Goal: Transaction & Acquisition: Purchase product/service

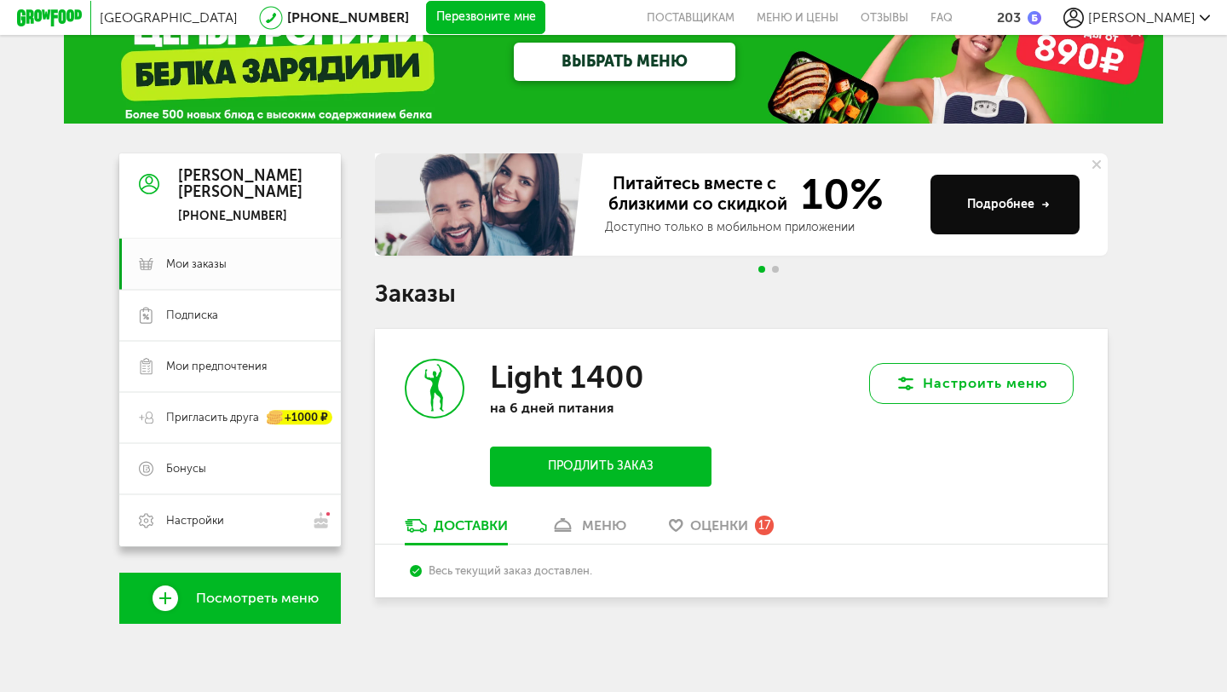
click at [938, 385] on button "Настроить меню" at bounding box center [971, 383] width 204 height 41
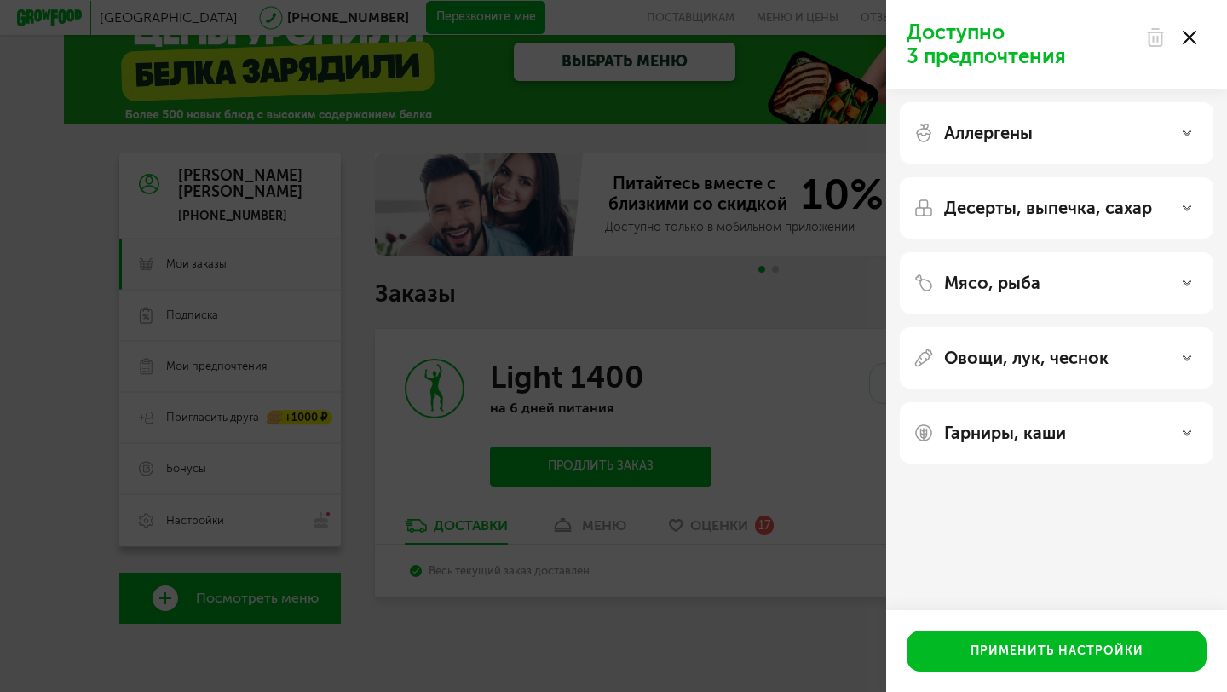
click at [1189, 35] on icon at bounding box center [1189, 38] width 14 height 14
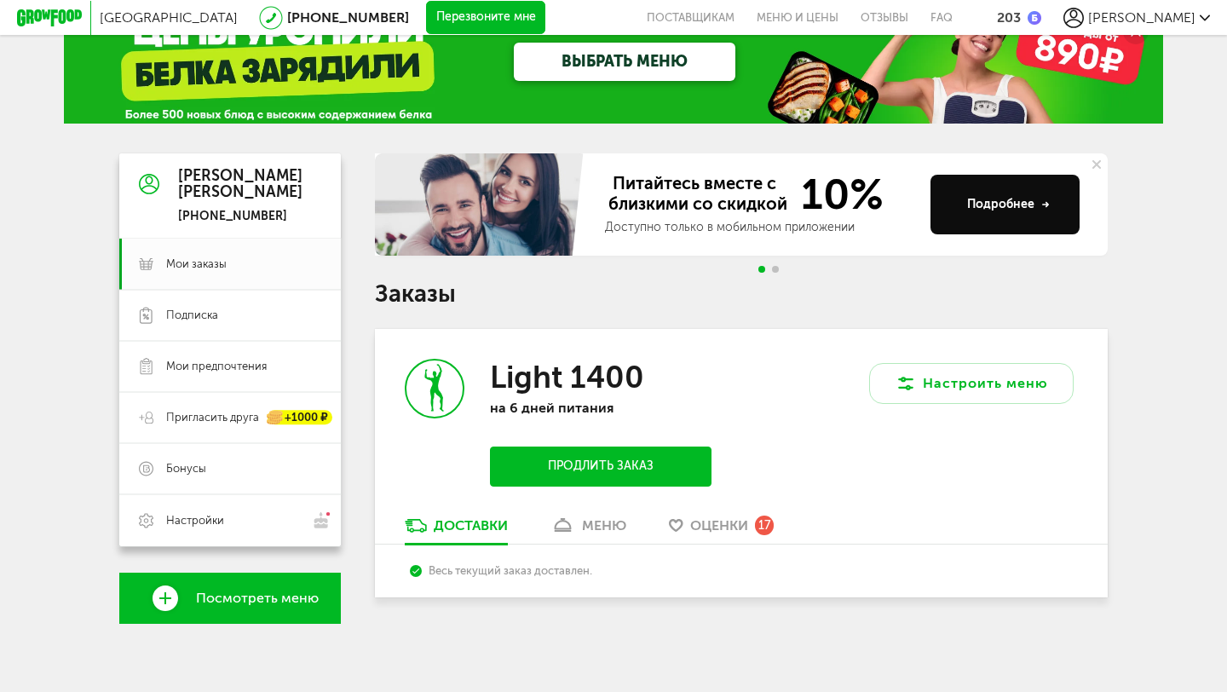
click at [635, 461] on button "Продлить заказ" at bounding box center [600, 466] width 221 height 40
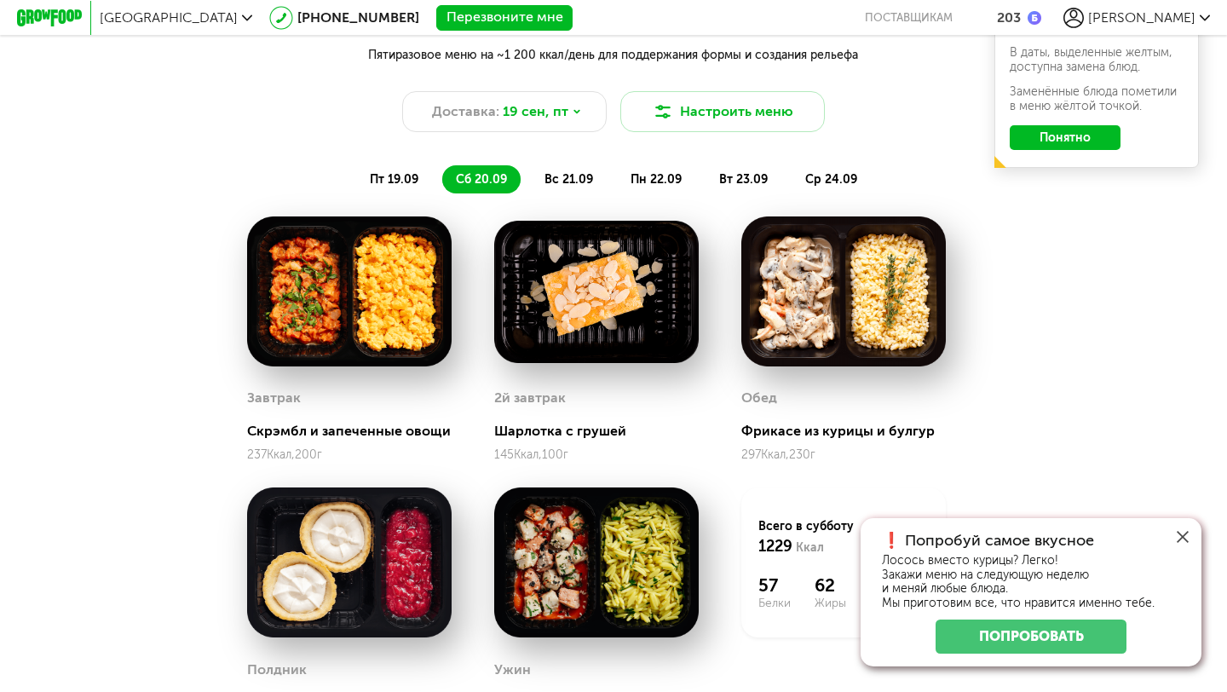
scroll to position [1327, 0]
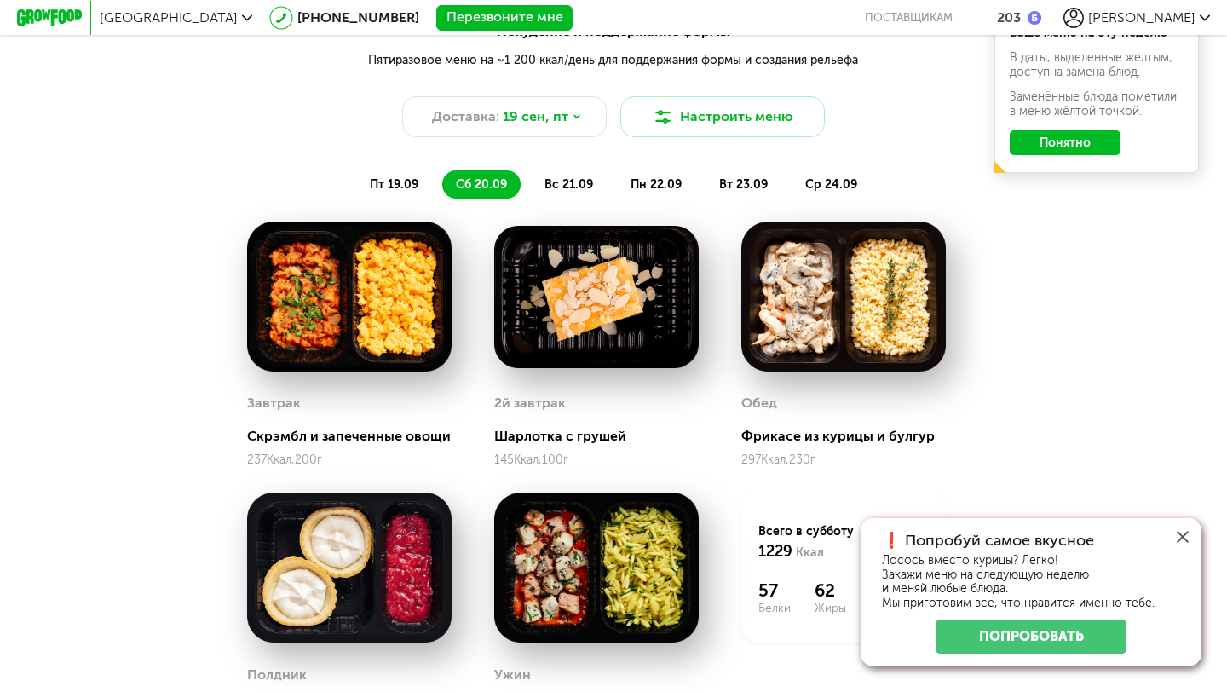
click at [1182, 537] on icon at bounding box center [1182, 537] width 12 height 12
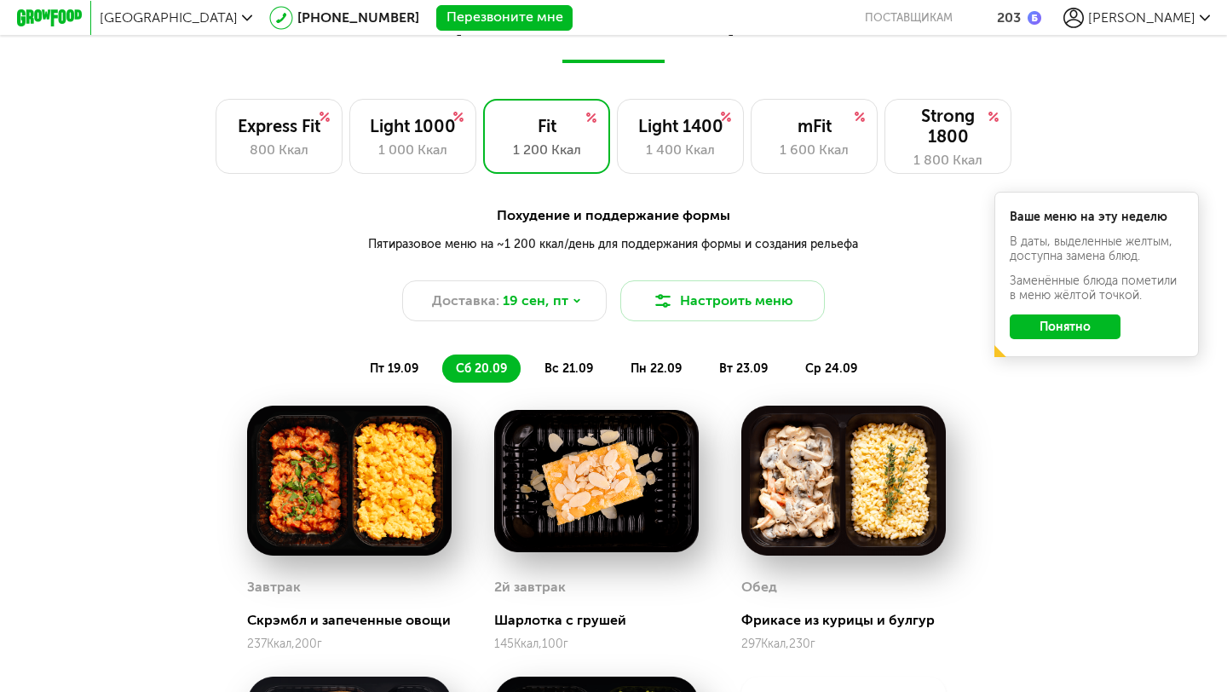
scroll to position [1109, 0]
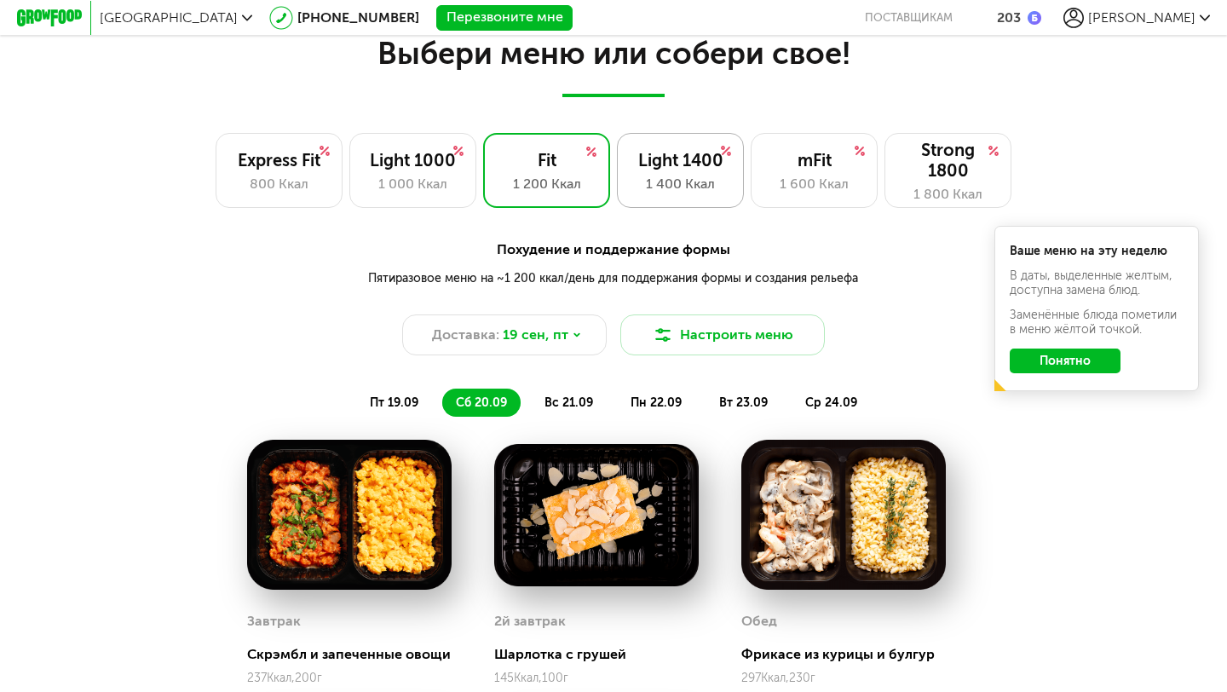
click at [698, 170] on div "Light 1400" at bounding box center [680, 160] width 91 height 20
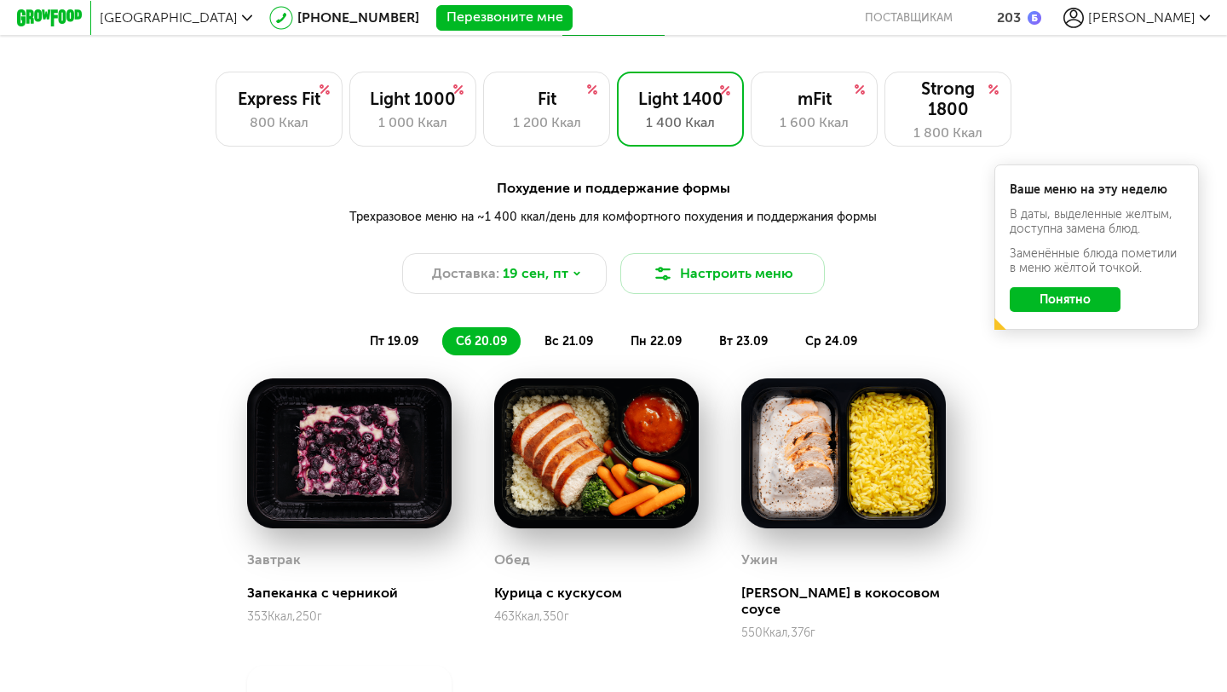
scroll to position [1174, 0]
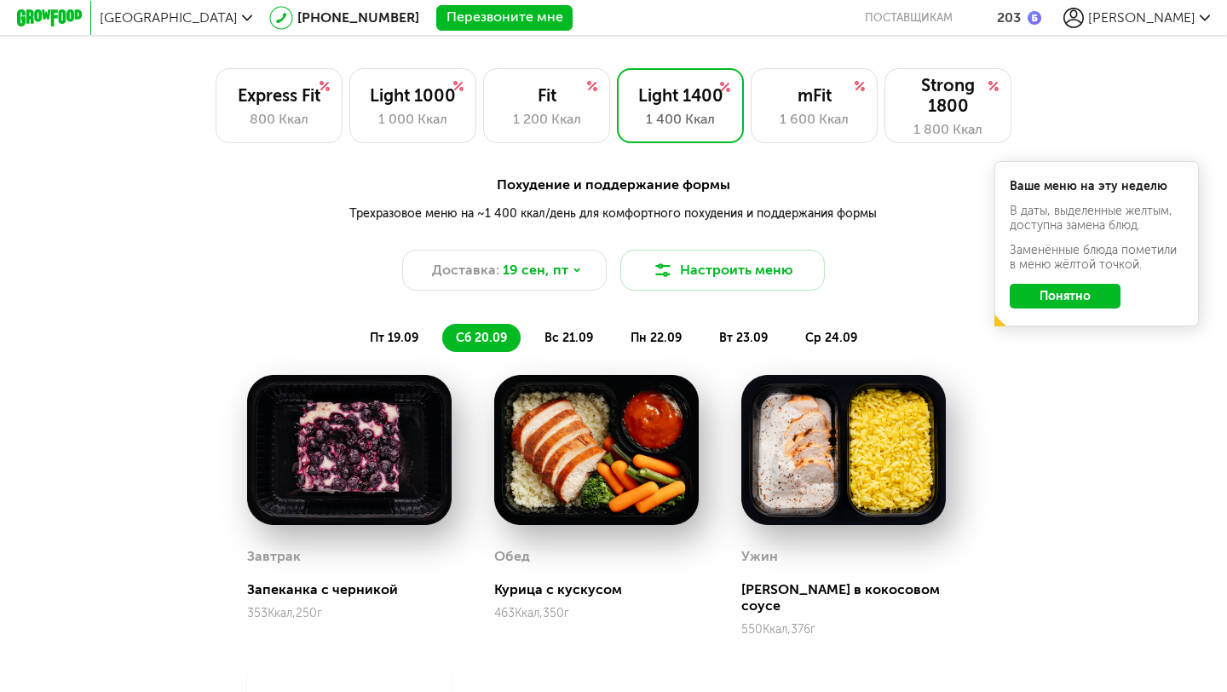
click at [1050, 297] on button "Понятно" at bounding box center [1065, 296] width 111 height 25
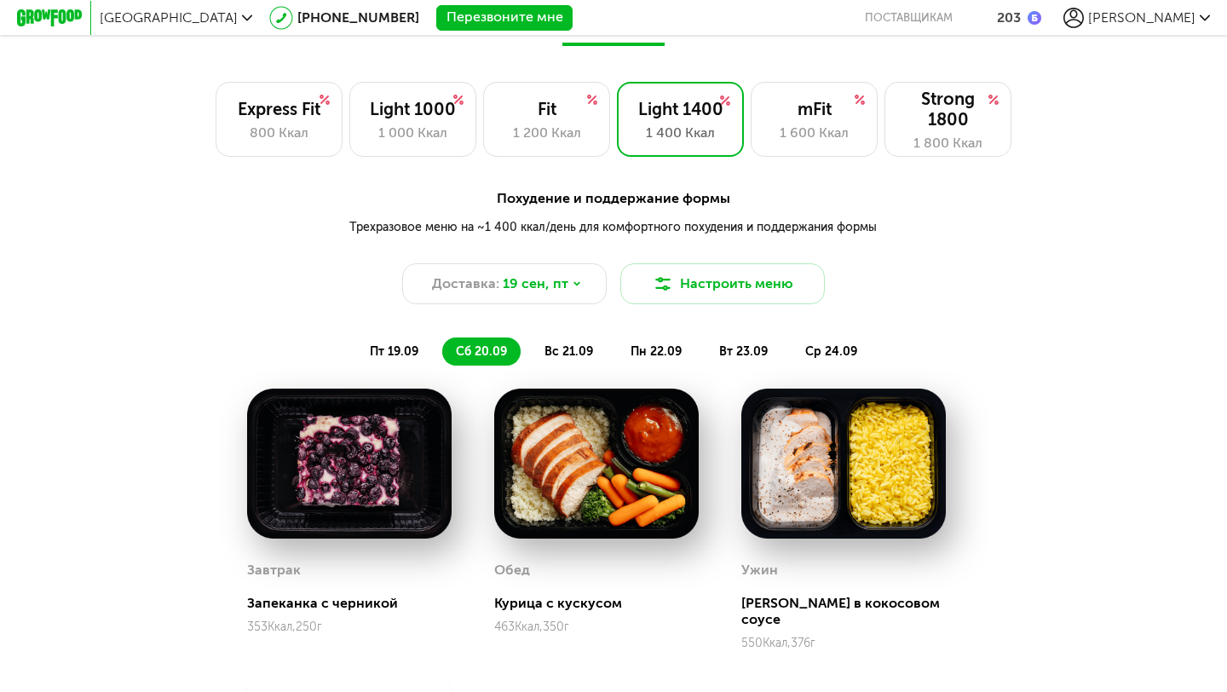
scroll to position [1165, 0]
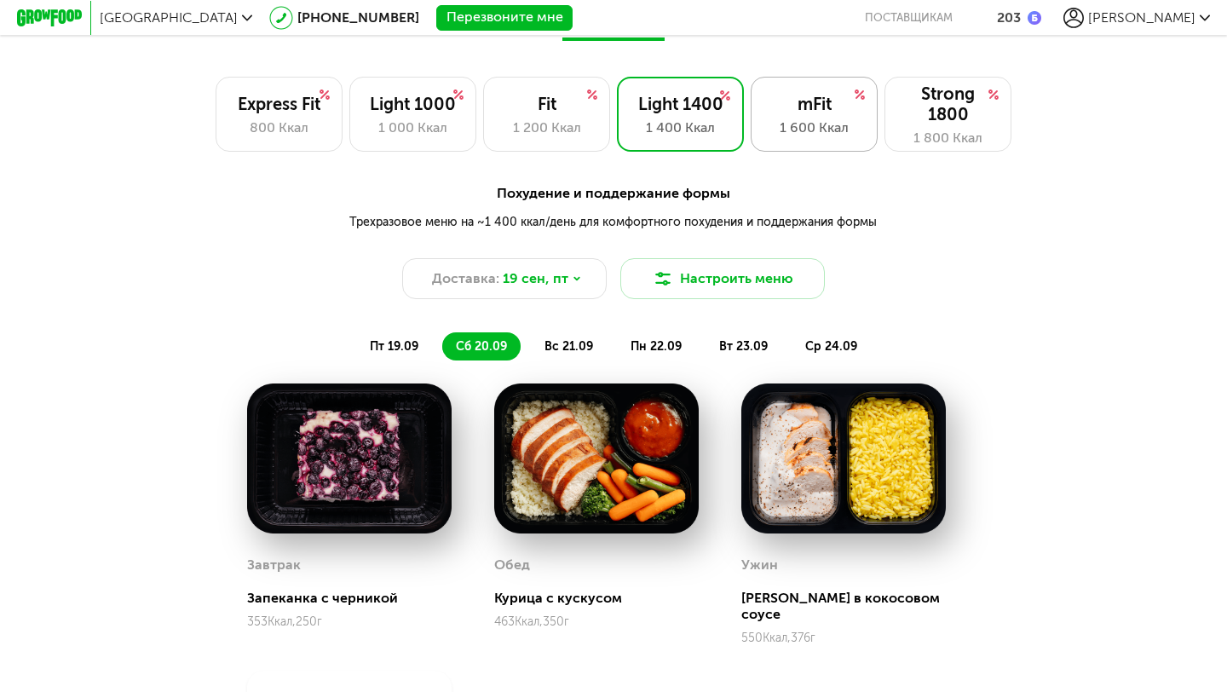
click at [825, 111] on div "mFit" at bounding box center [813, 104] width 91 height 20
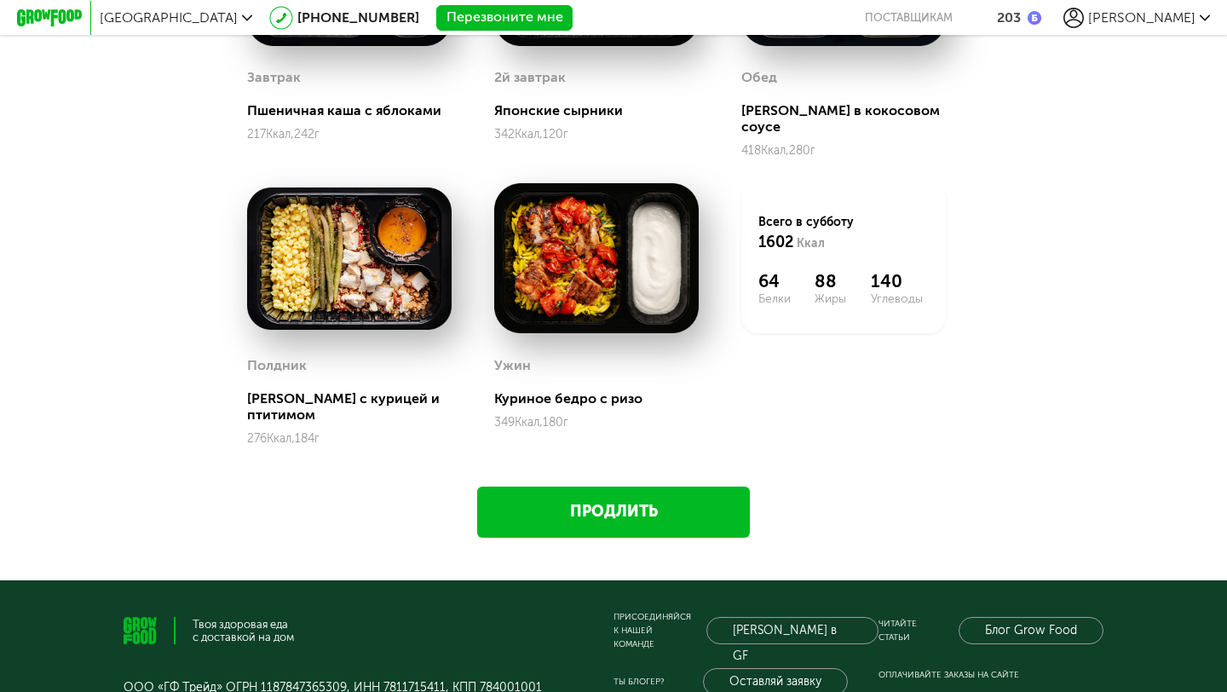
scroll to position [1656, 0]
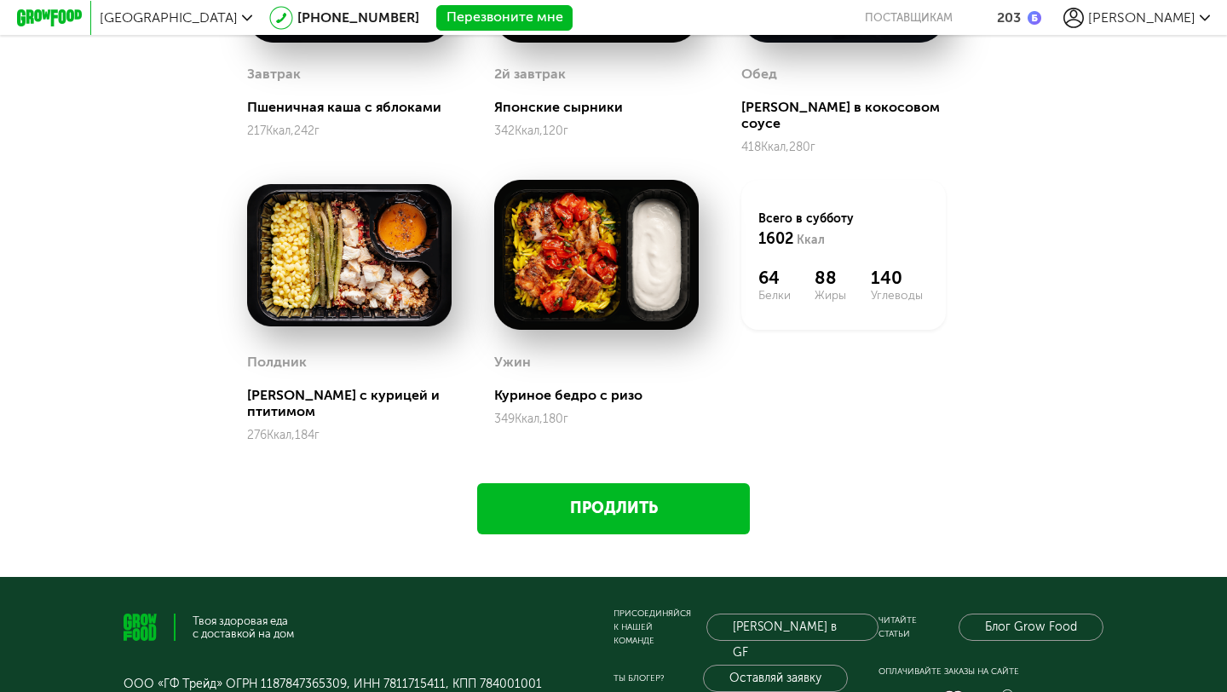
click at [613, 483] on link "Продлить" at bounding box center [613, 508] width 273 height 51
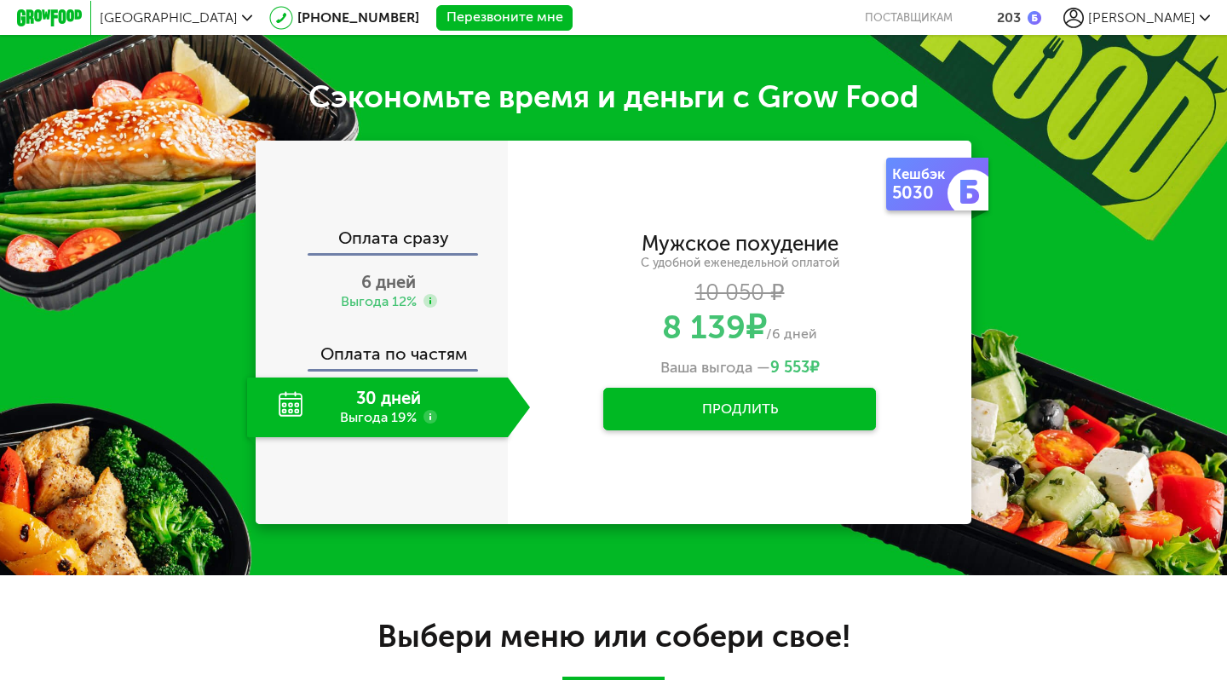
scroll to position [519, 0]
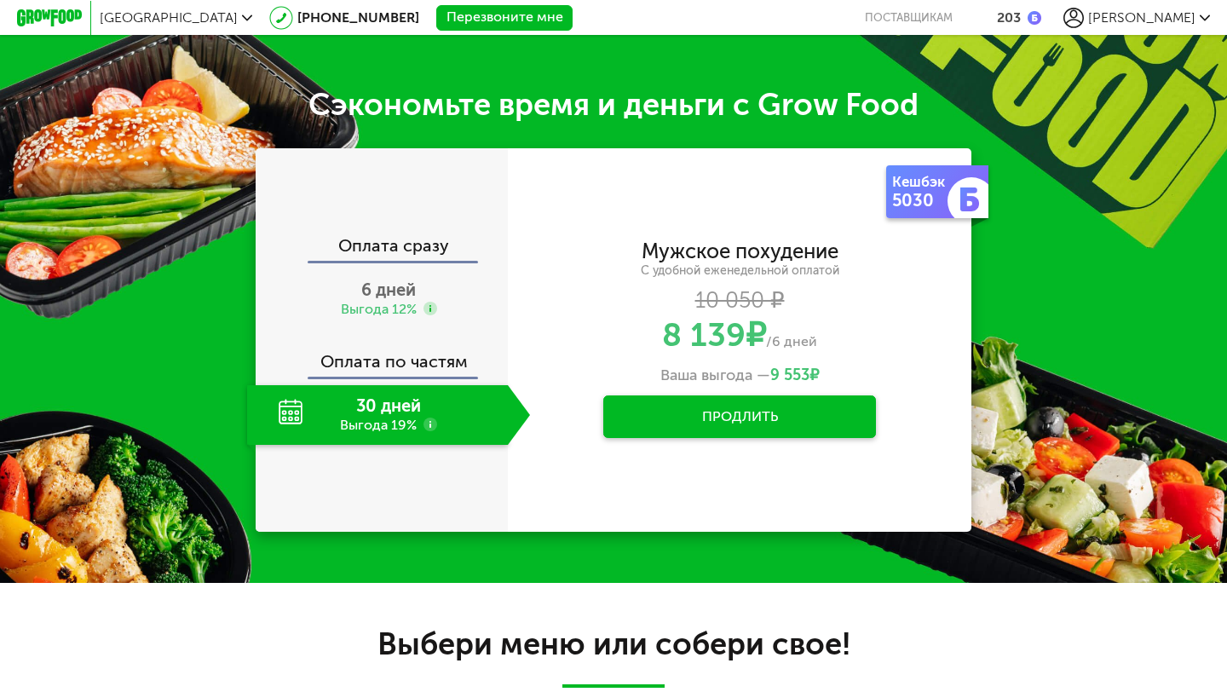
click at [759, 417] on button "Продлить" at bounding box center [739, 416] width 273 height 43
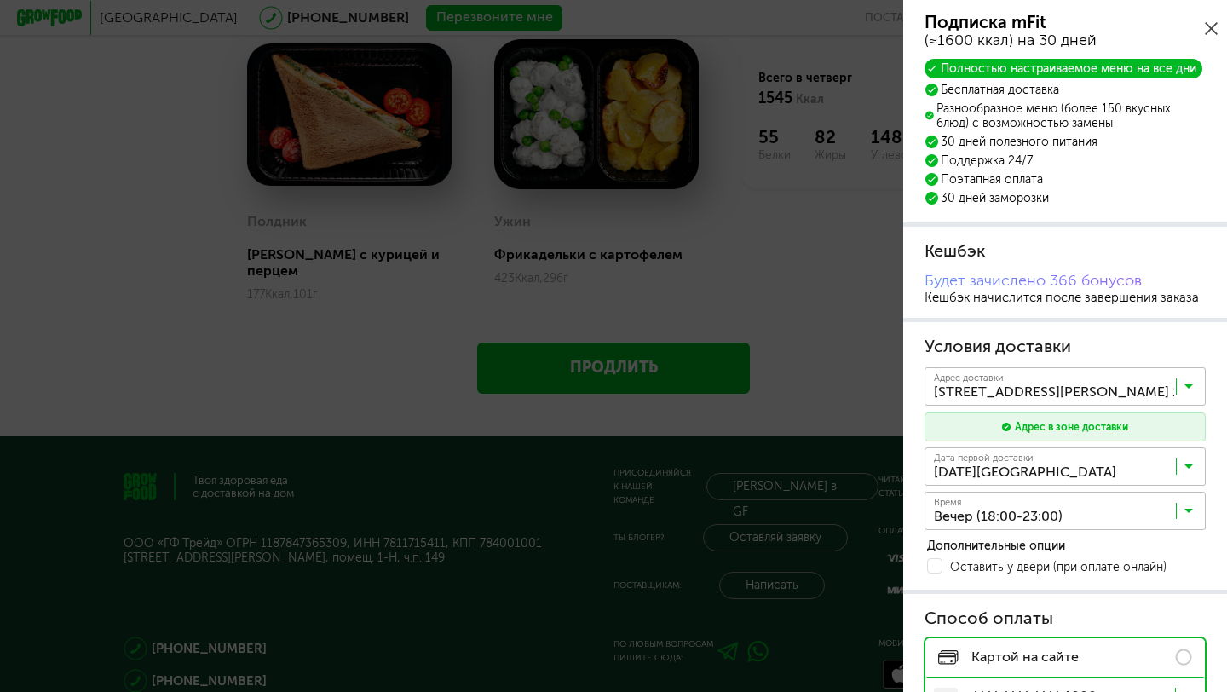
click at [1211, 26] on icon at bounding box center [1211, 28] width 13 height 13
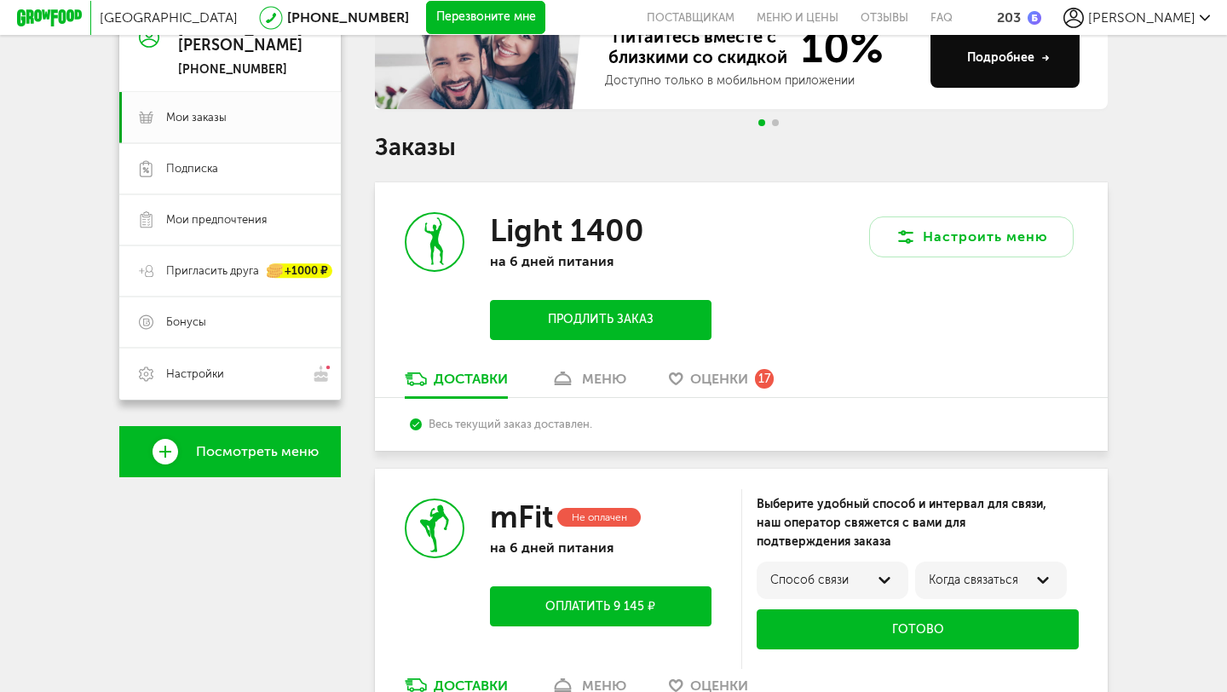
scroll to position [64, 0]
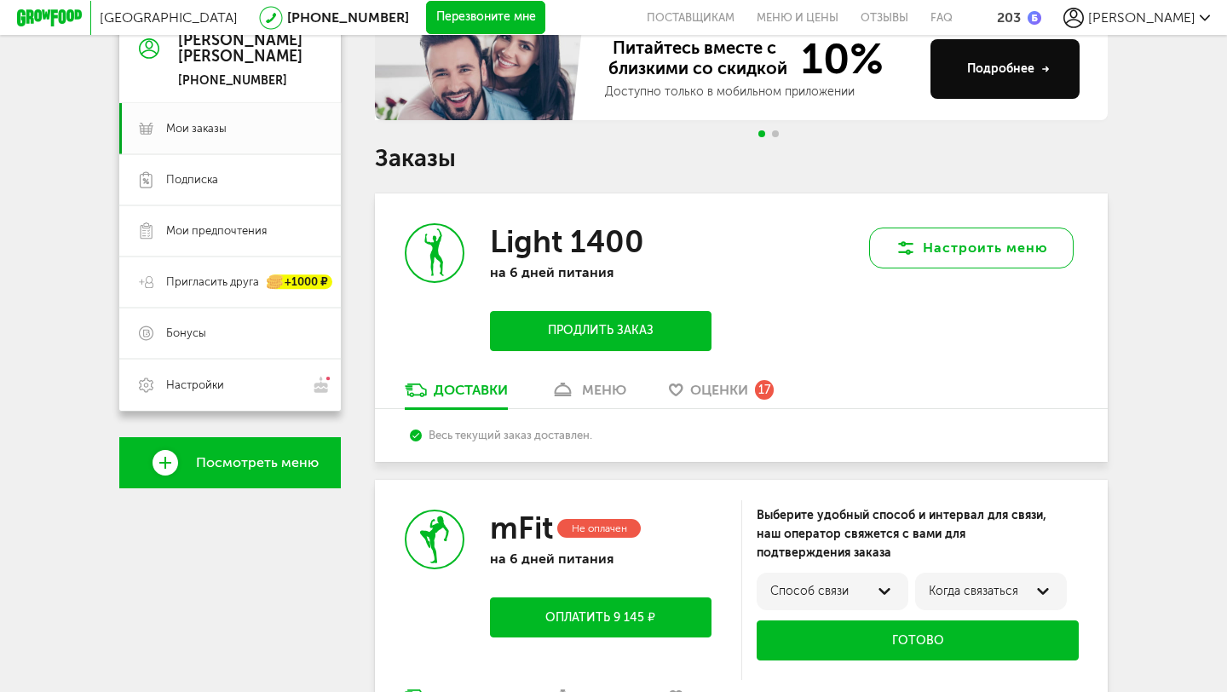
click at [940, 252] on button "Настроить меню" at bounding box center [971, 247] width 204 height 41
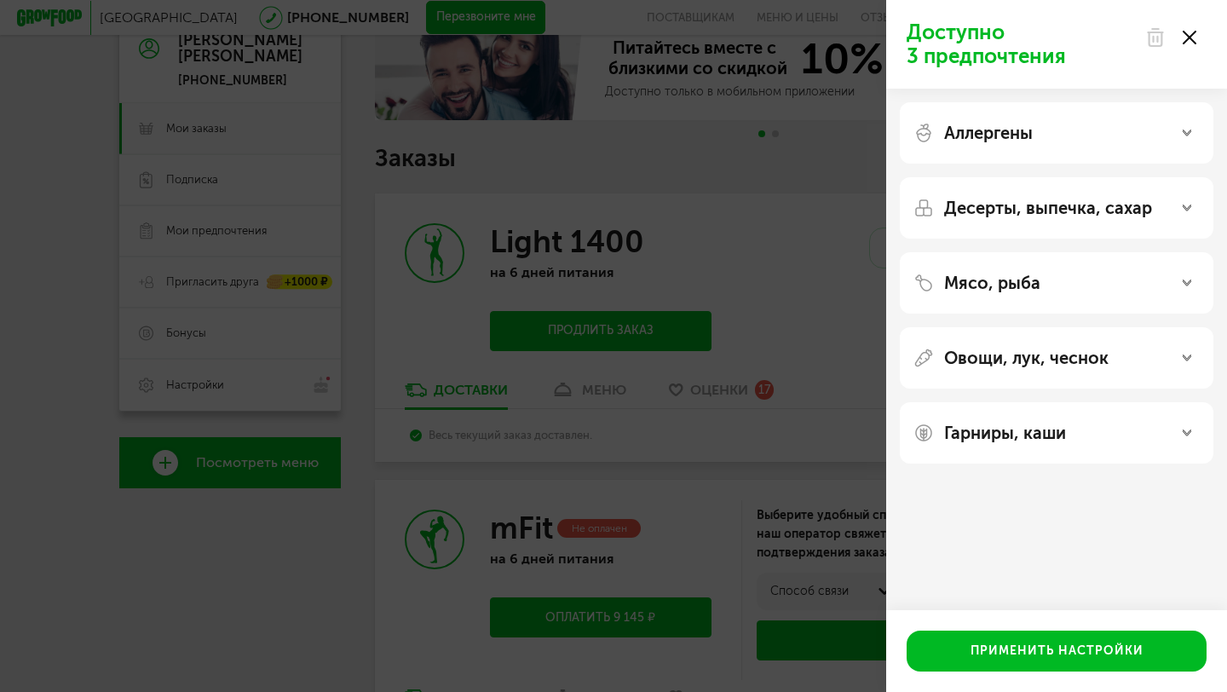
click at [1186, 131] on icon at bounding box center [1186, 133] width 9 height 9
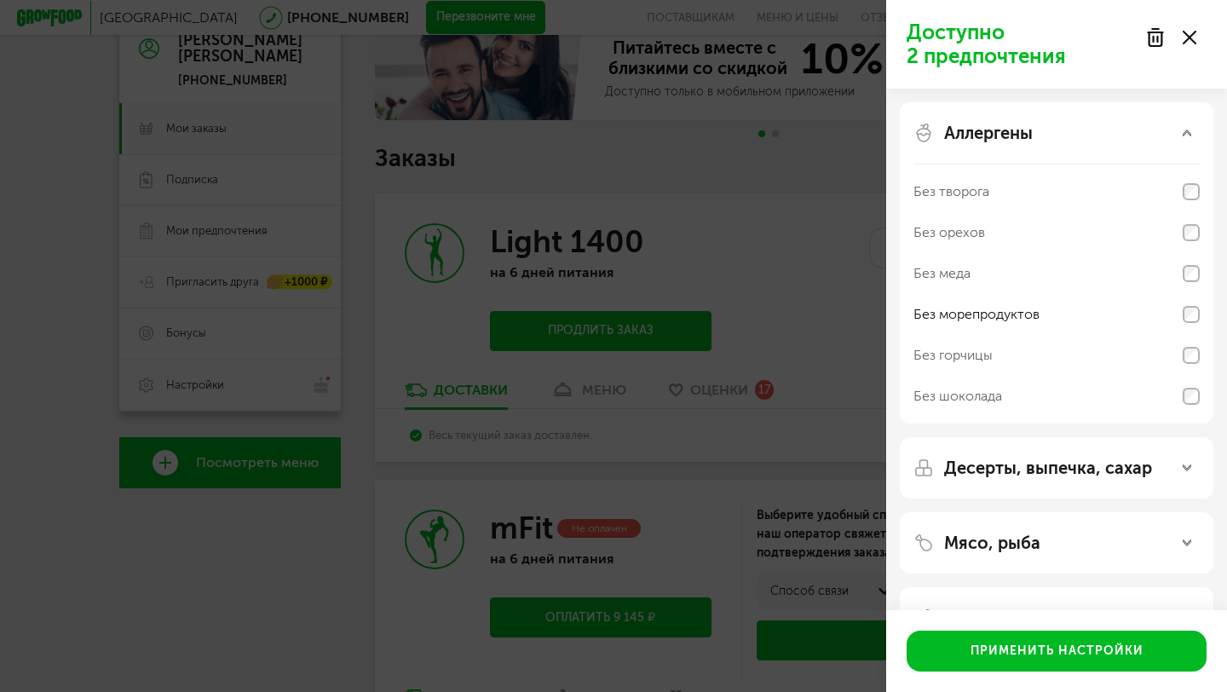
click at [1187, 135] on icon at bounding box center [1186, 133] width 9 height 9
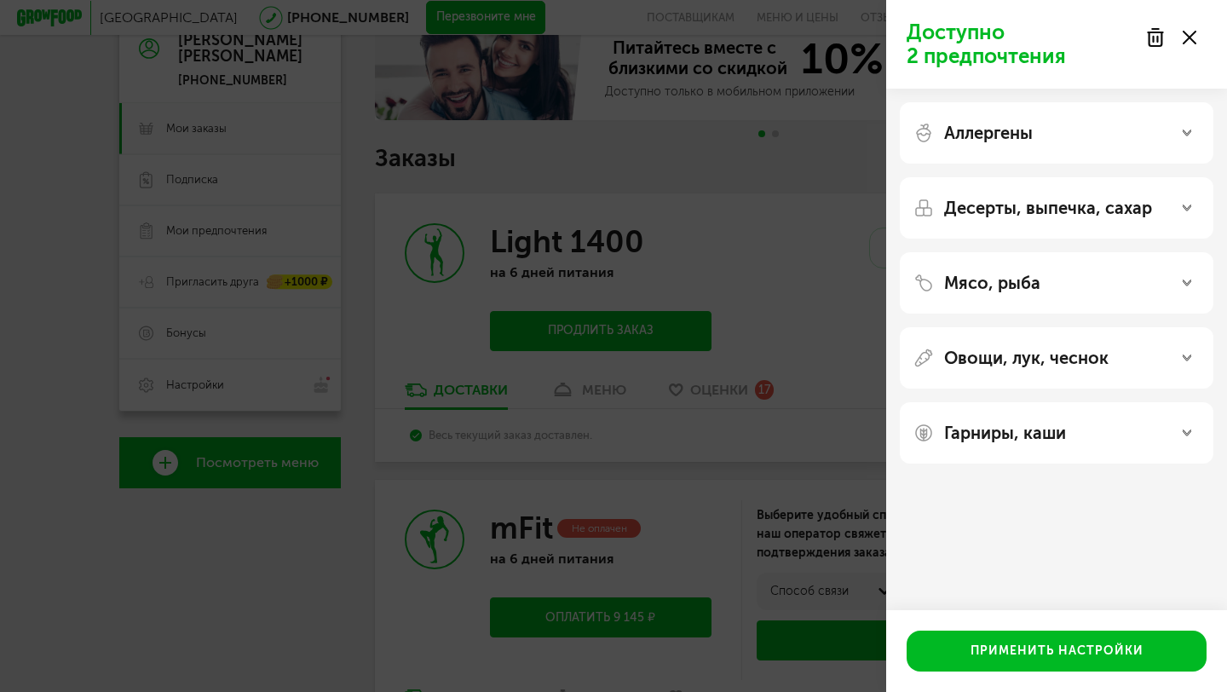
click at [1187, 134] on use at bounding box center [1186, 133] width 9 height 6
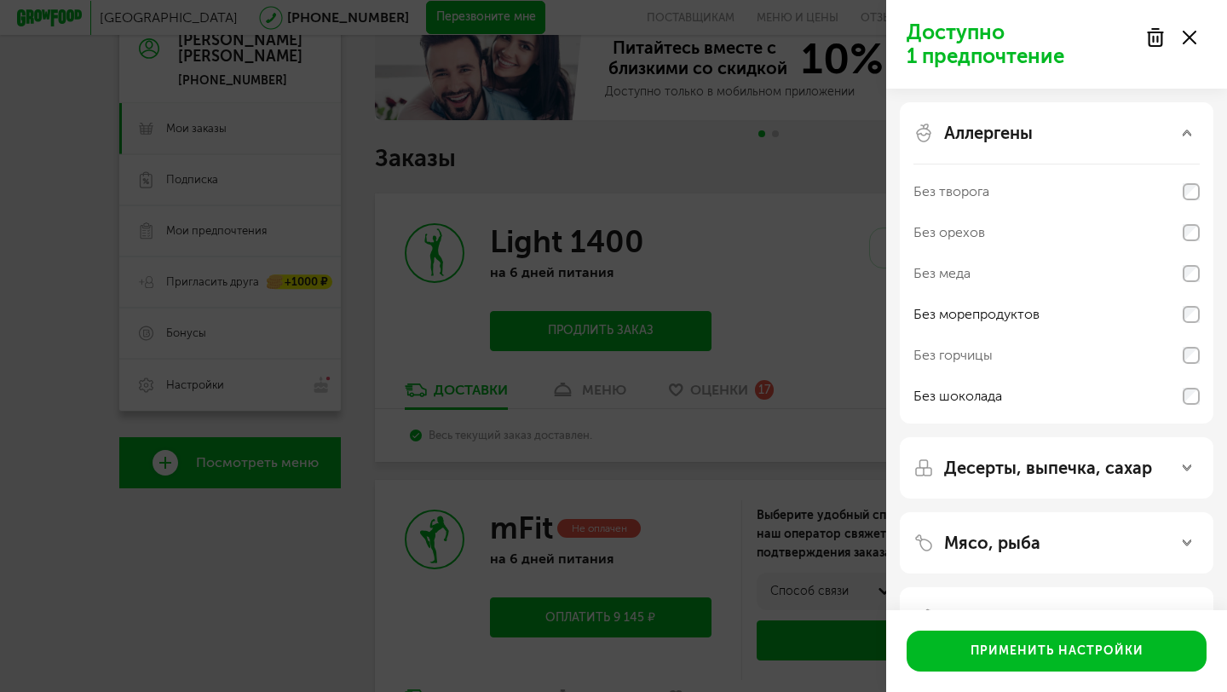
click at [1182, 130] on icon at bounding box center [1186, 133] width 9 height 9
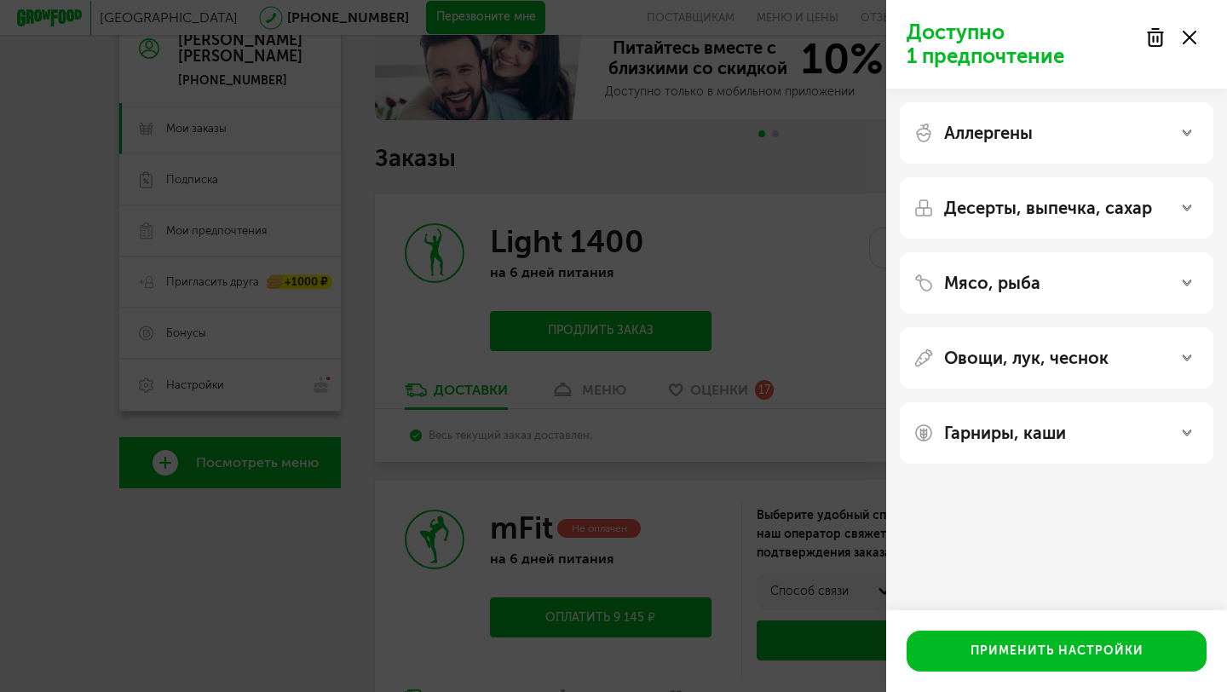
click at [1187, 207] on icon at bounding box center [1186, 208] width 9 height 9
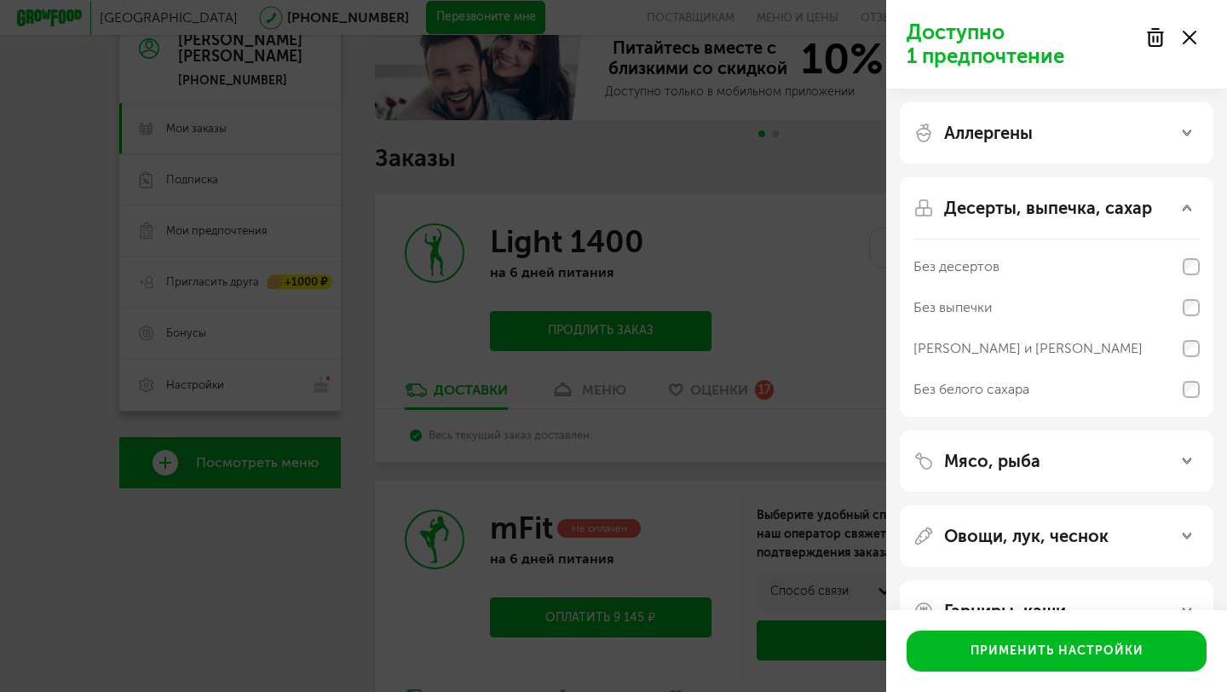
click at [1187, 209] on icon at bounding box center [1186, 208] width 9 height 9
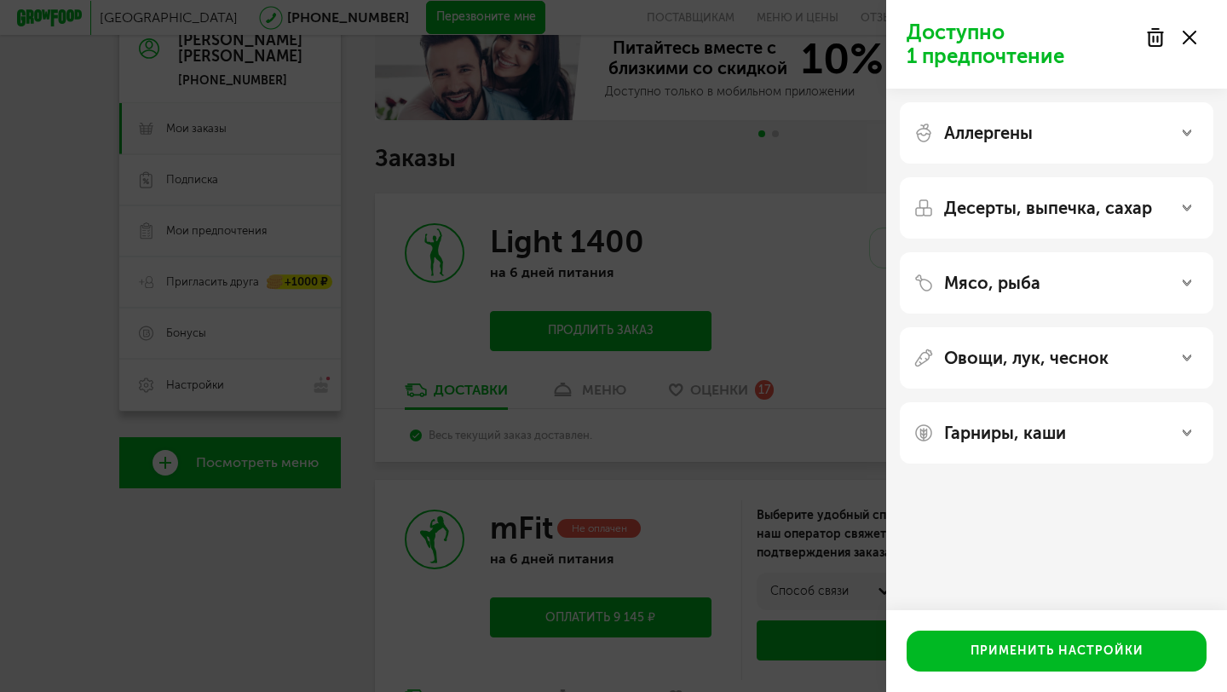
click at [1185, 280] on icon at bounding box center [1186, 283] width 9 height 9
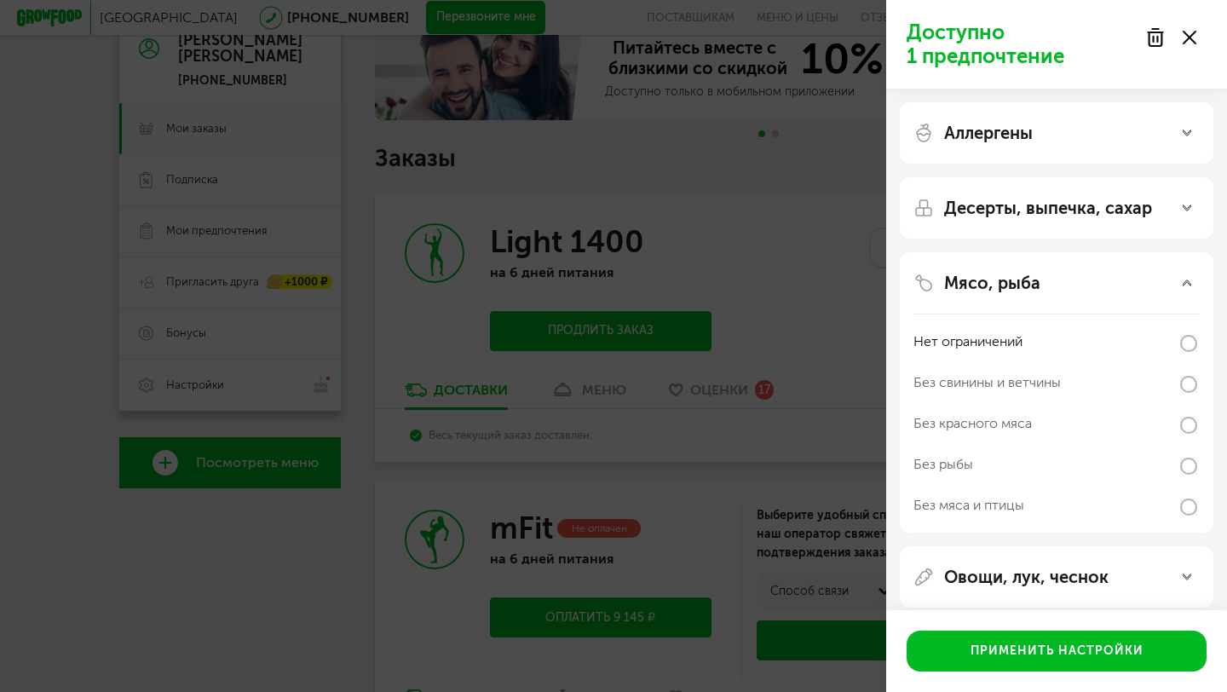
click at [1184, 285] on icon at bounding box center [1186, 283] width 9 height 9
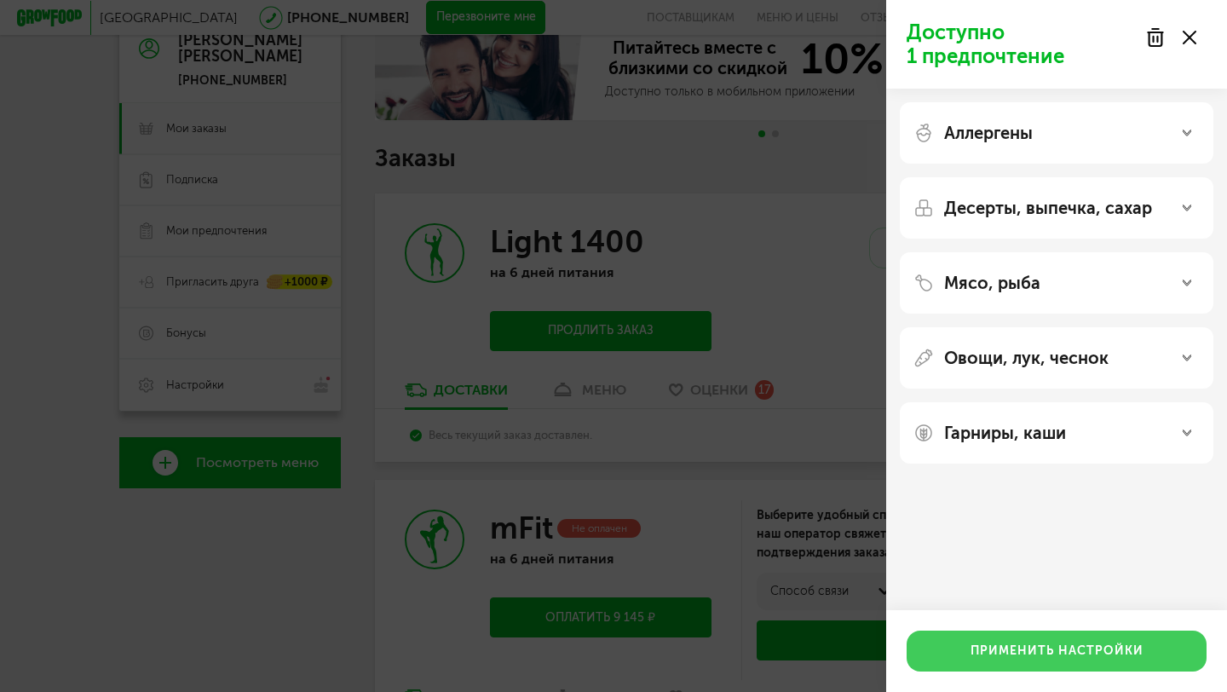
click at [1096, 650] on button "Применить настройки" at bounding box center [1056, 650] width 300 height 41
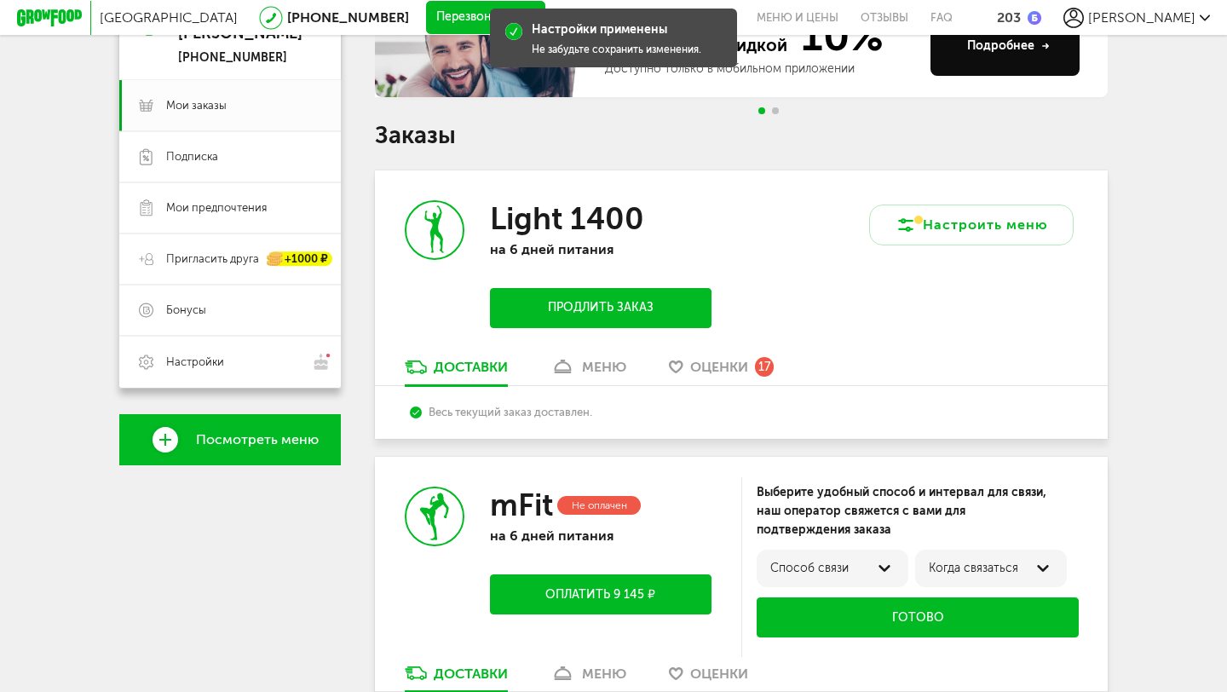
scroll to position [89, 0]
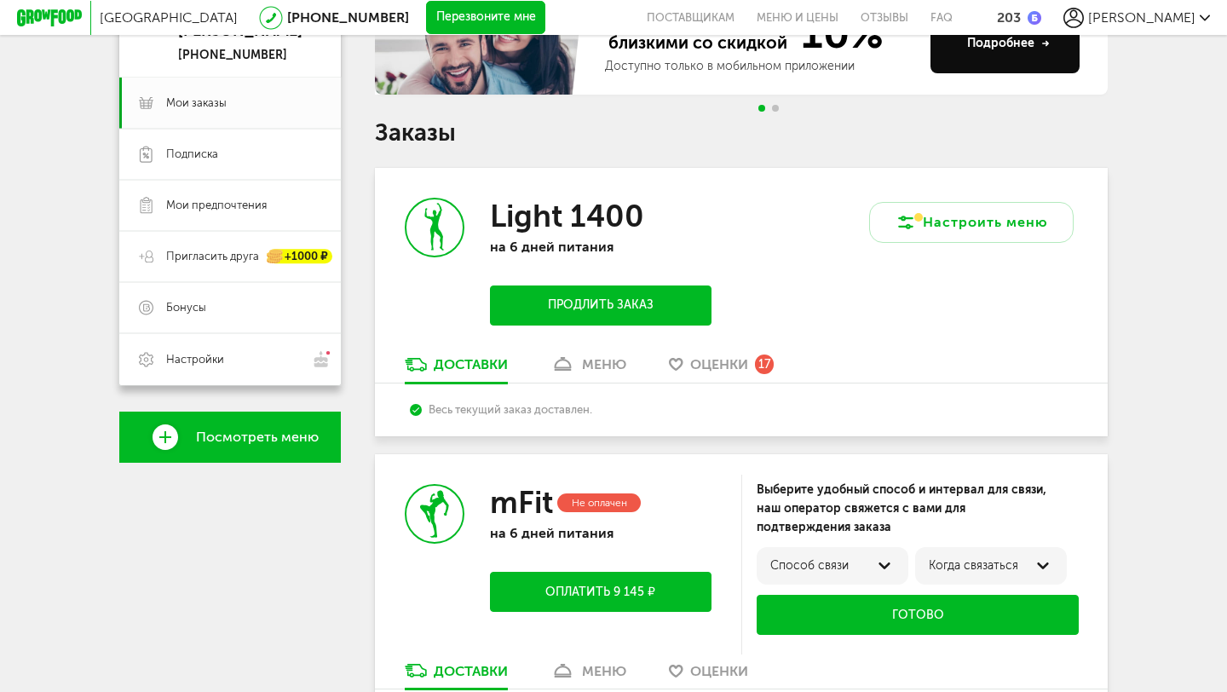
click at [641, 305] on button "Продлить заказ" at bounding box center [600, 305] width 221 height 40
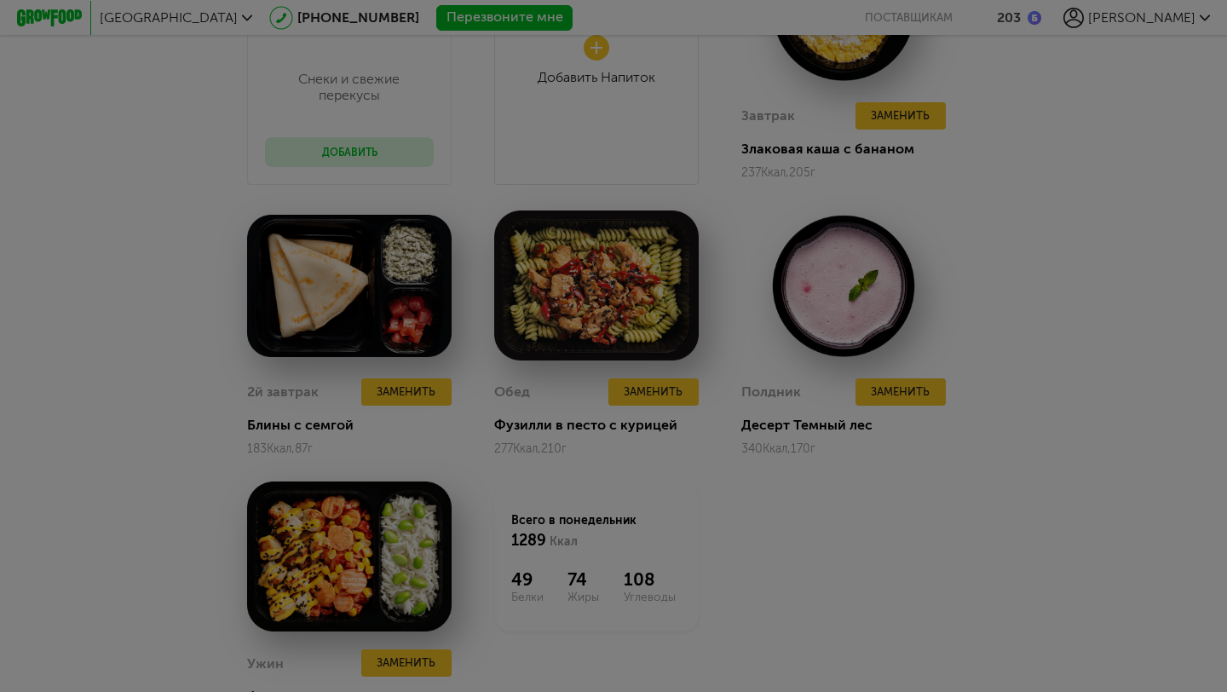
scroll to position [1650, 0]
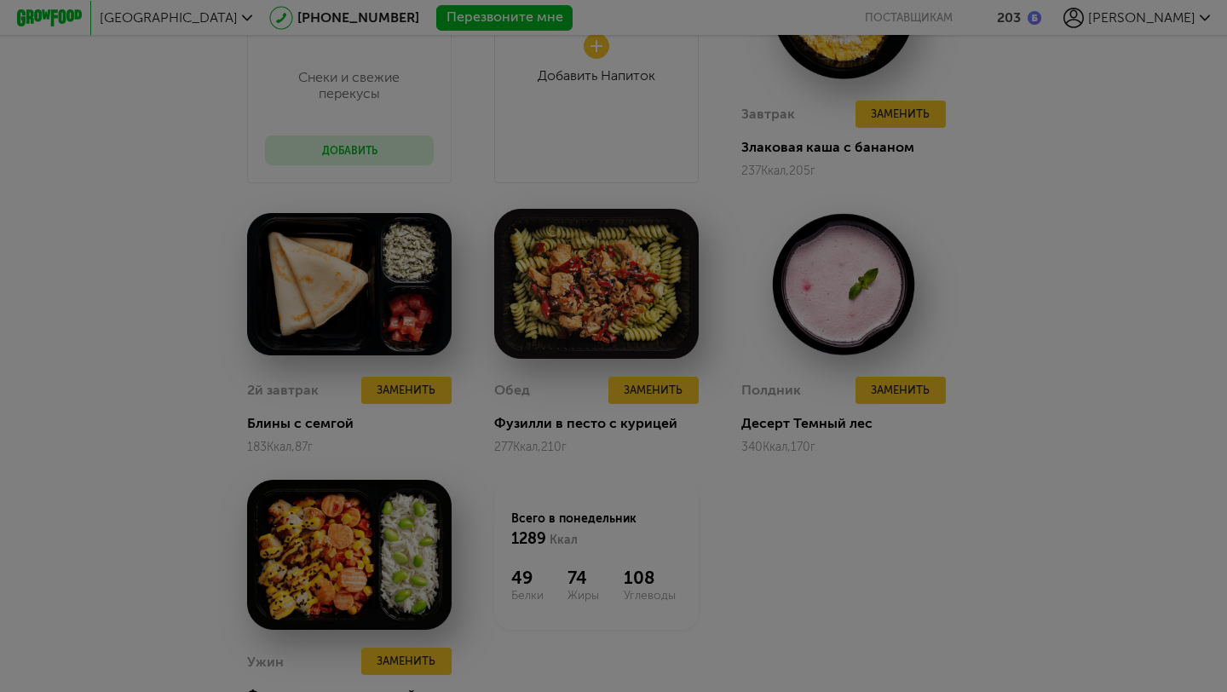
click at [428, 393] on div at bounding box center [613, 346] width 1227 height 692
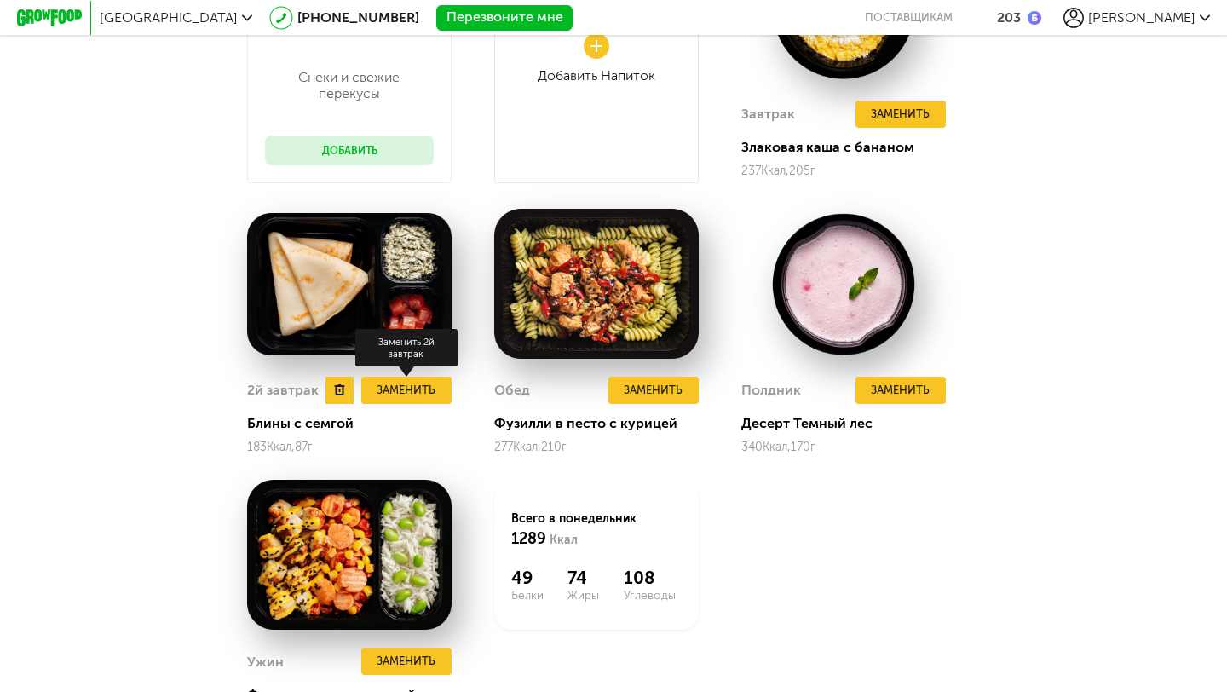
click at [431, 390] on button "Заменить" at bounding box center [406, 391] width 90 height 28
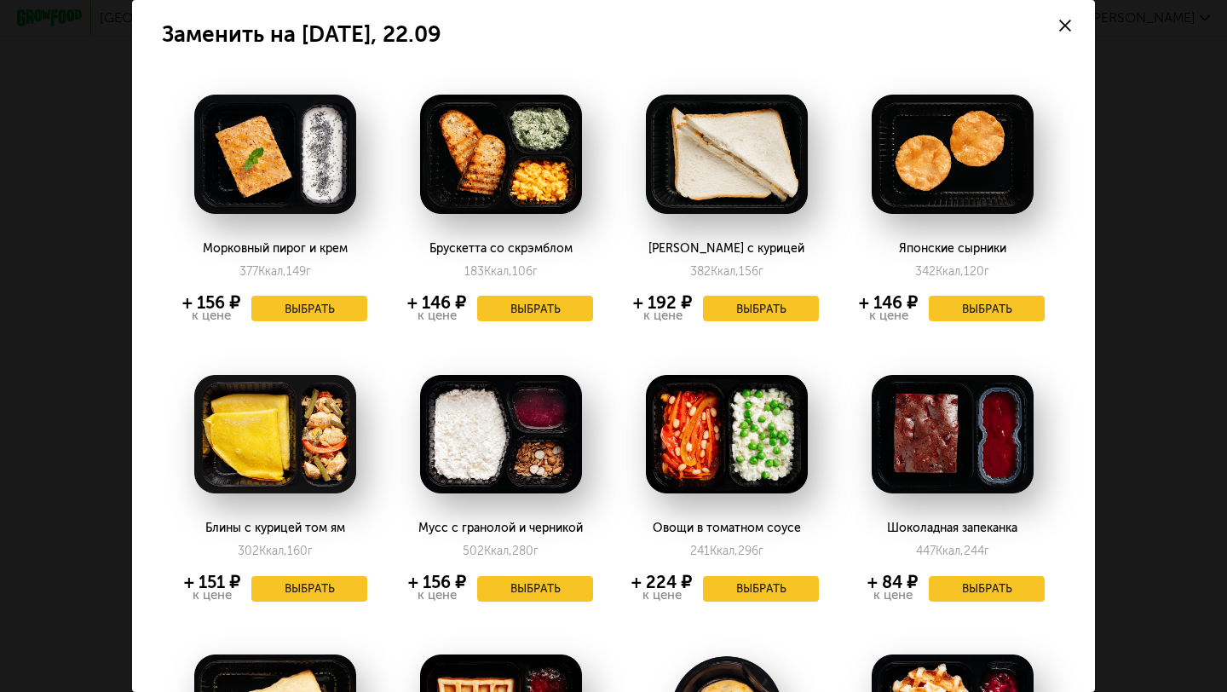
scroll to position [0, 0]
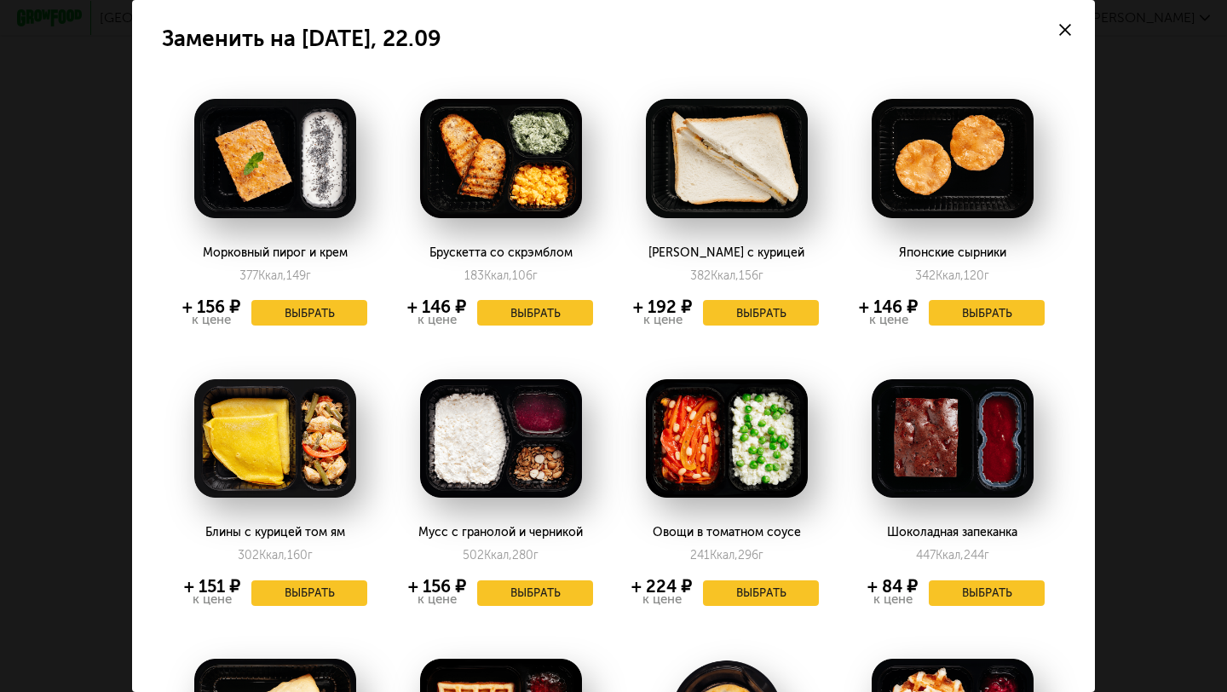
click at [1067, 26] on use at bounding box center [1065, 30] width 12 height 12
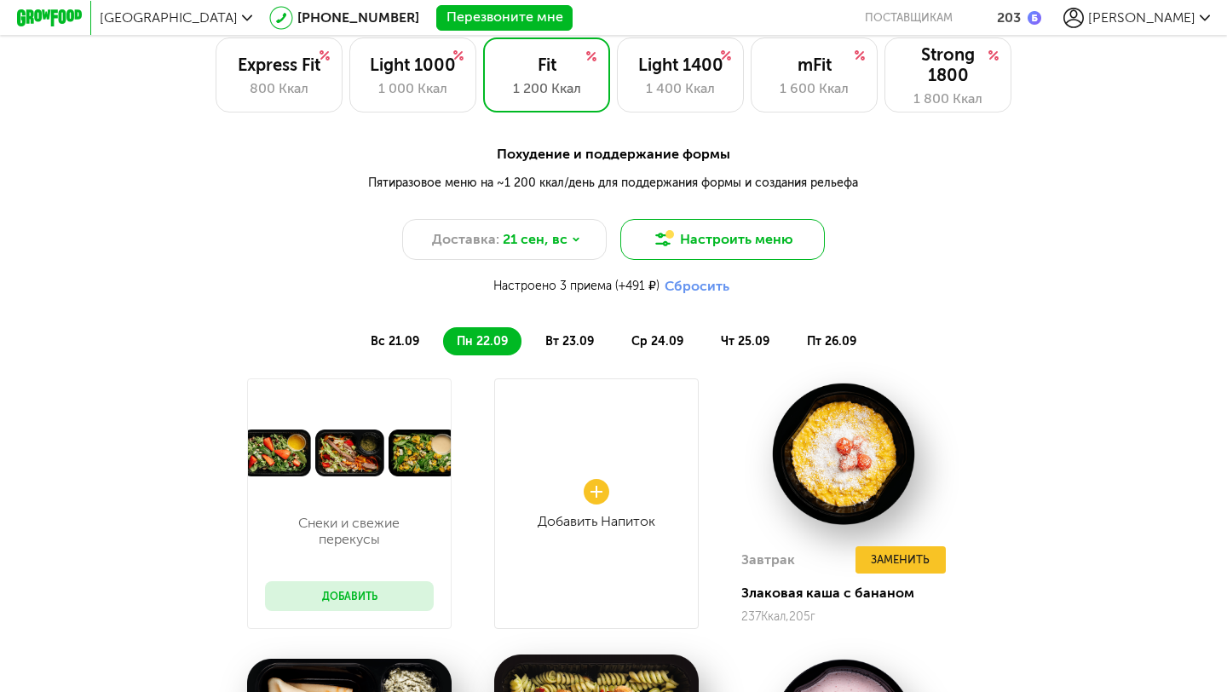
scroll to position [1199, 0]
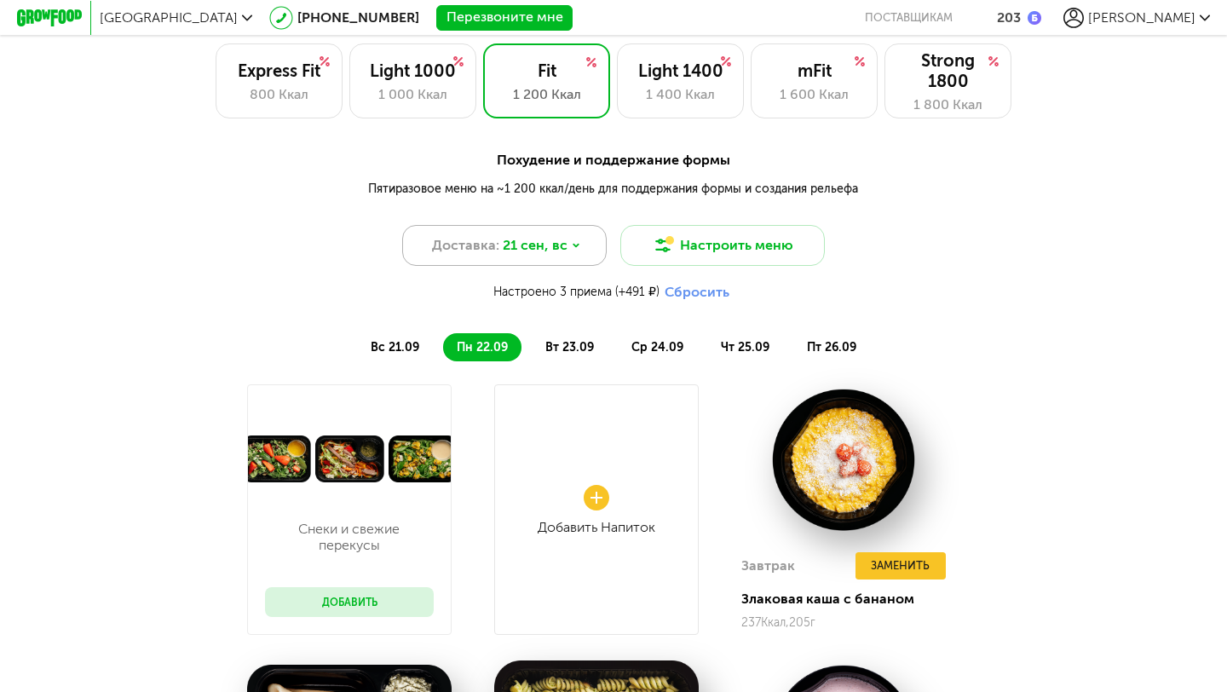
click at [574, 244] on icon at bounding box center [575, 245] width 5 height 3
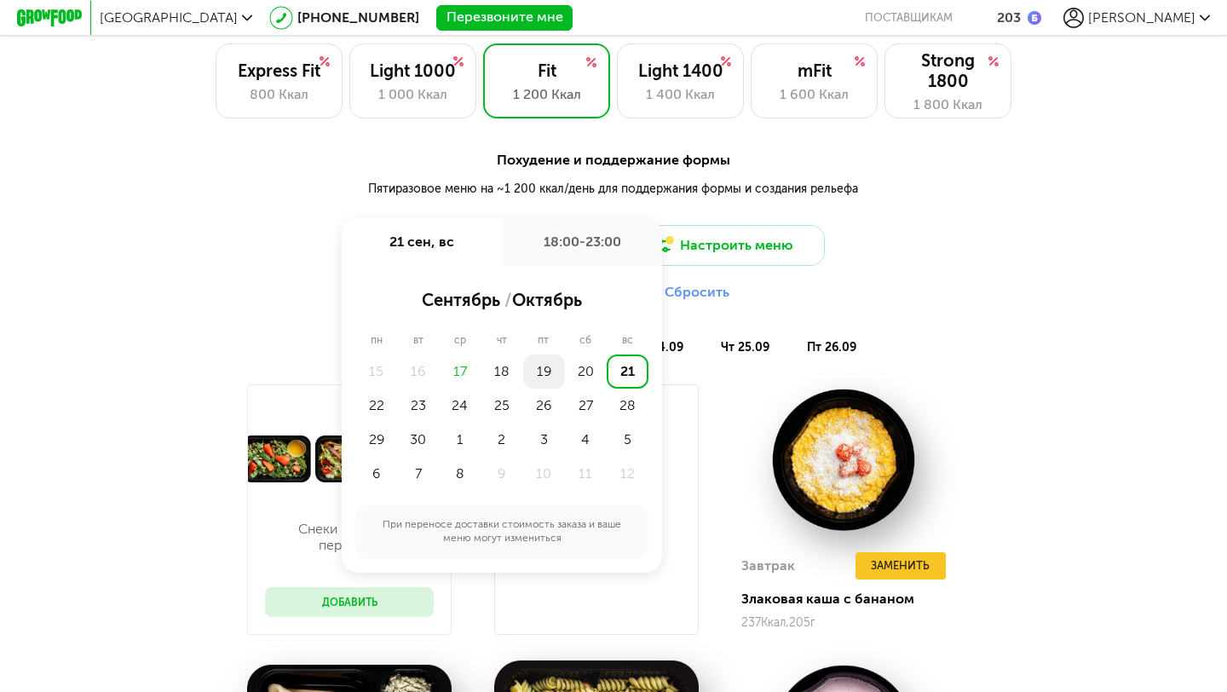
click at [550, 369] on div "19" at bounding box center [544, 371] width 42 height 34
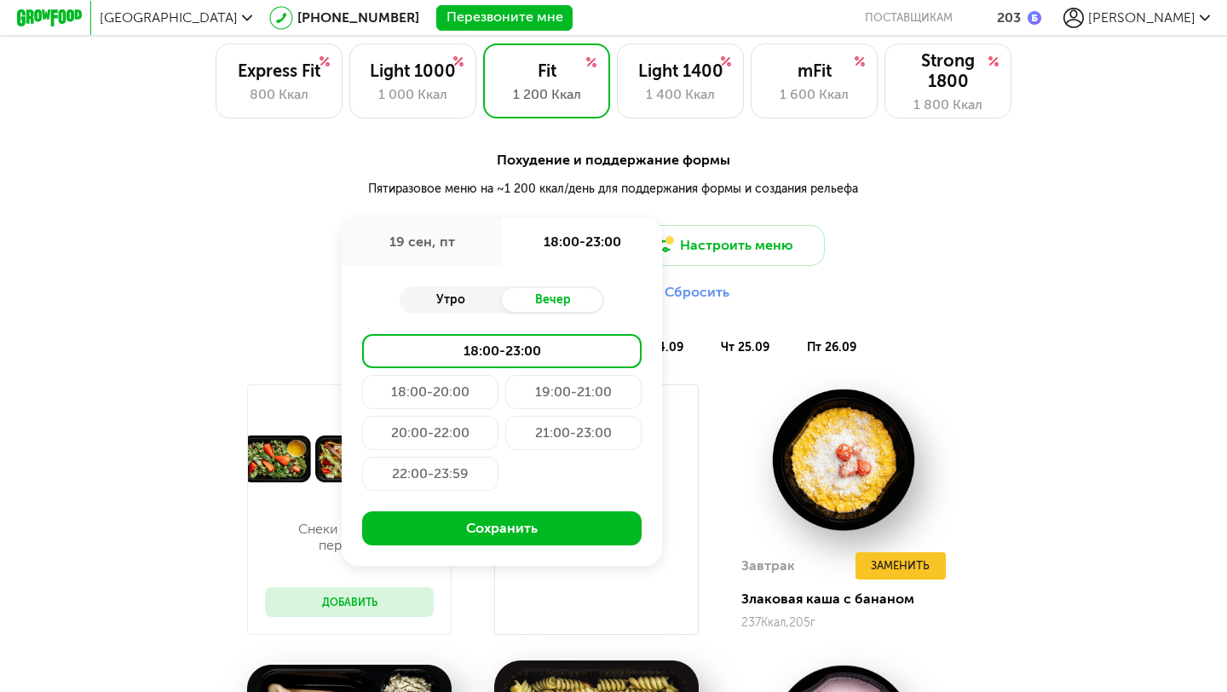
click at [475, 302] on div "Утро" at bounding box center [451, 300] width 102 height 24
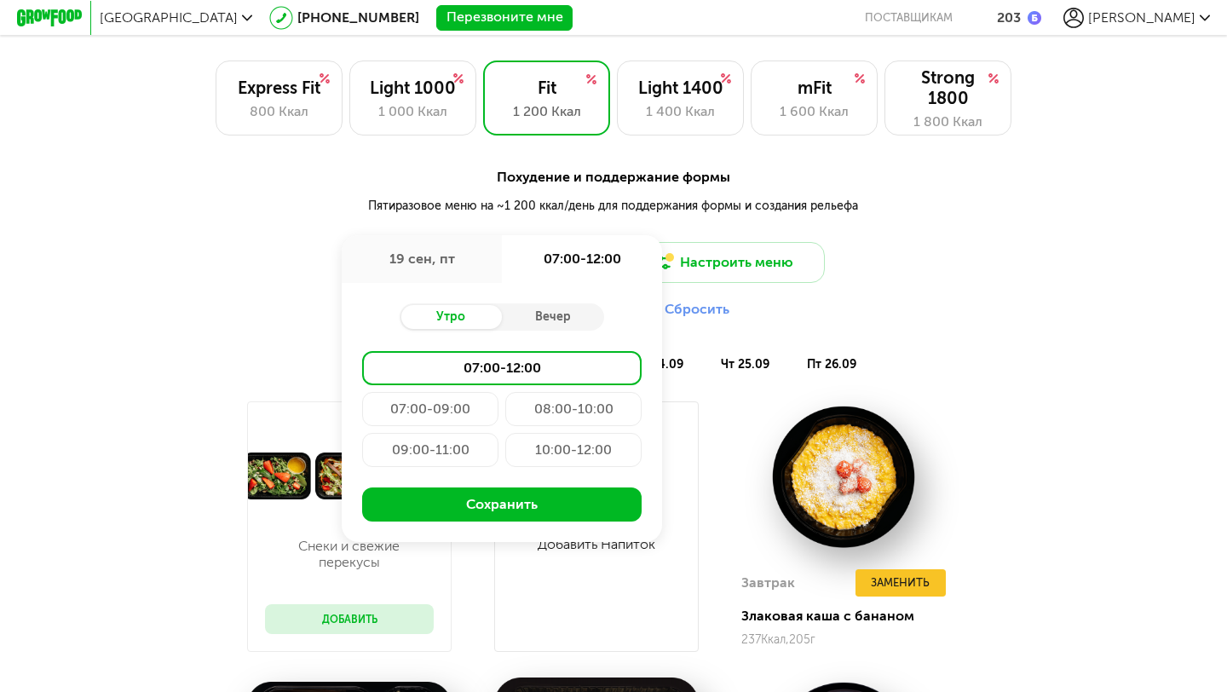
scroll to position [1179, 0]
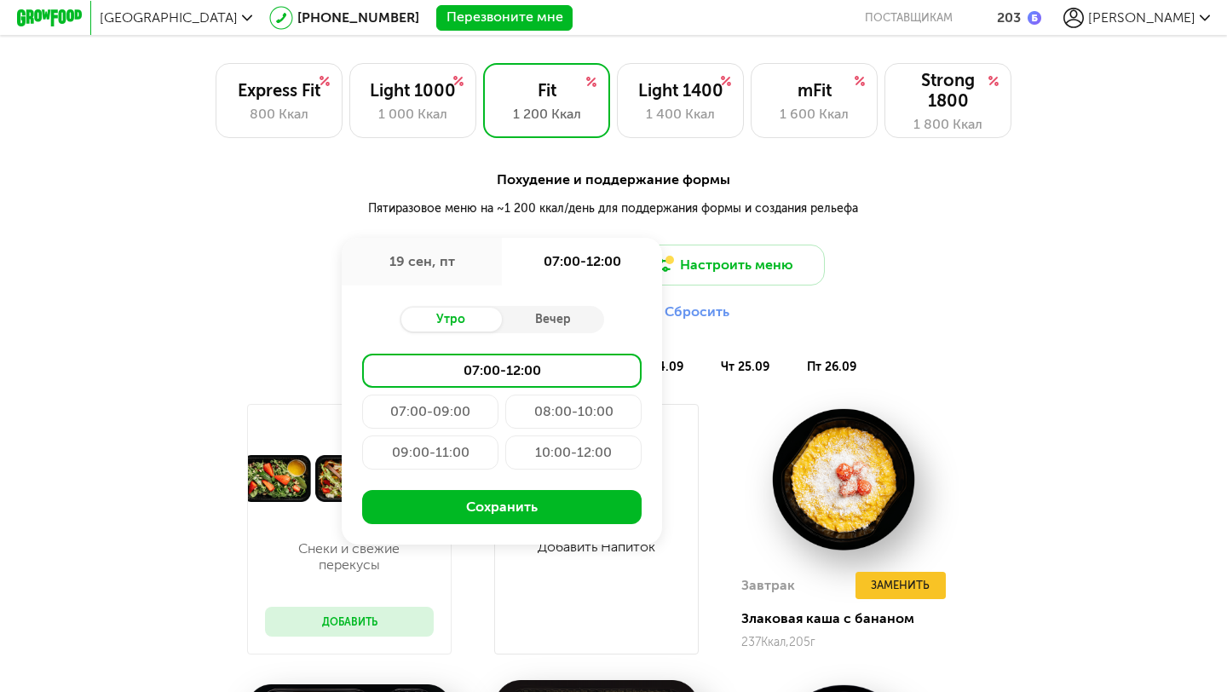
click at [498, 367] on div "07:00-12:00" at bounding box center [501, 371] width 279 height 34
click at [457, 406] on div "07:00-09:00" at bounding box center [430, 411] width 136 height 34
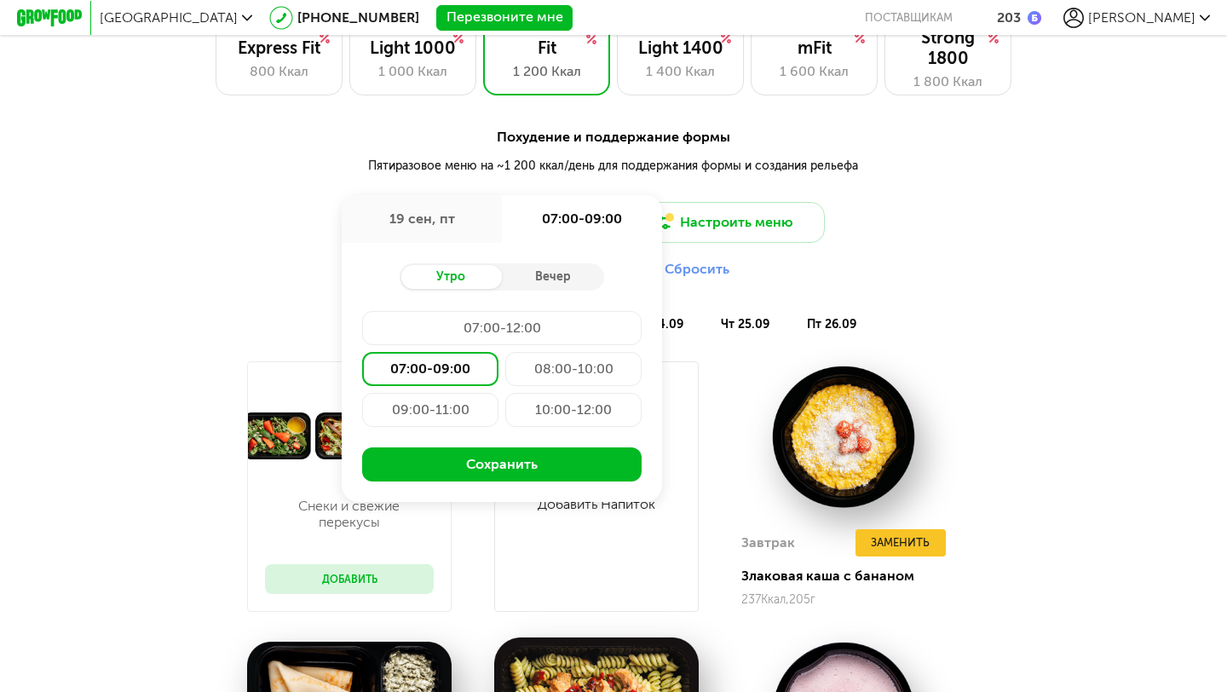
scroll to position [1227, 0]
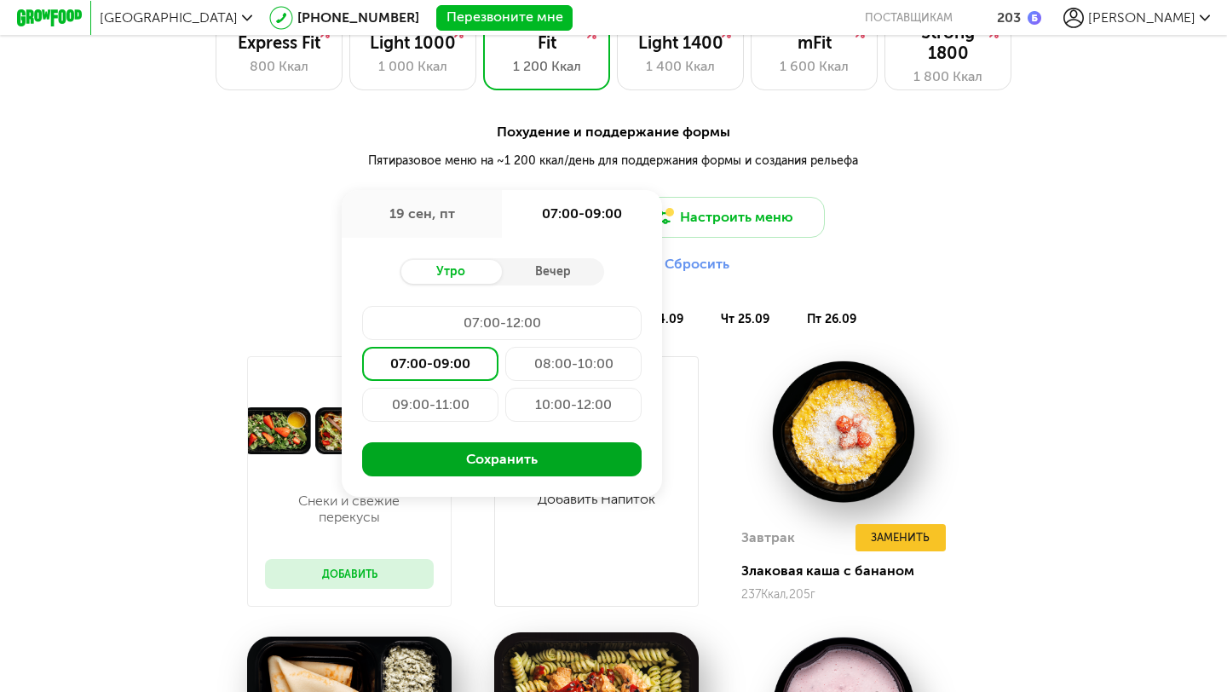
click at [559, 452] on button "Сохранить" at bounding box center [501, 459] width 279 height 34
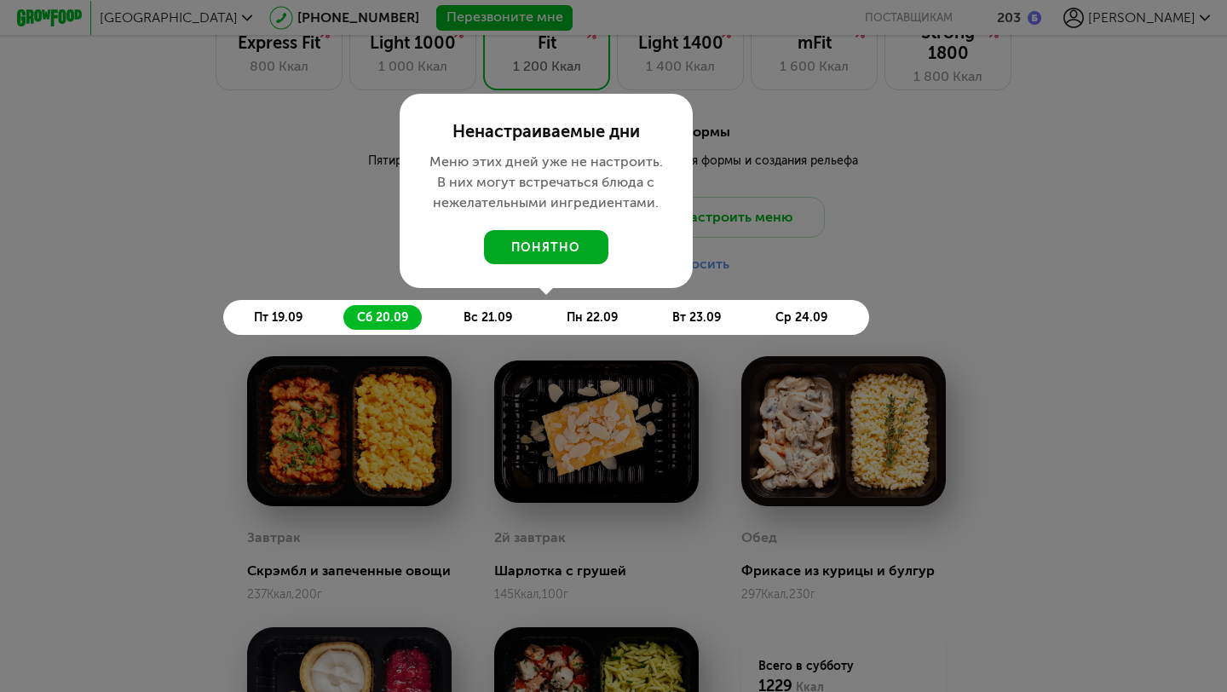
click at [578, 249] on button "понятно" at bounding box center [546, 247] width 124 height 34
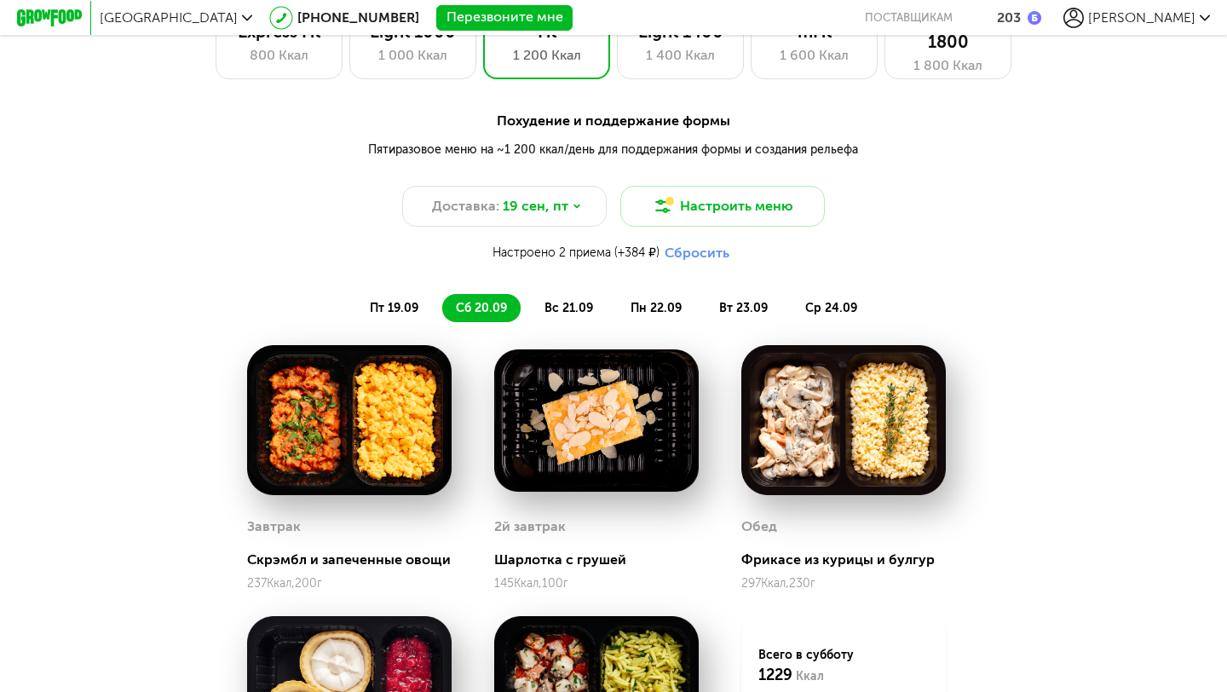
scroll to position [1234, 0]
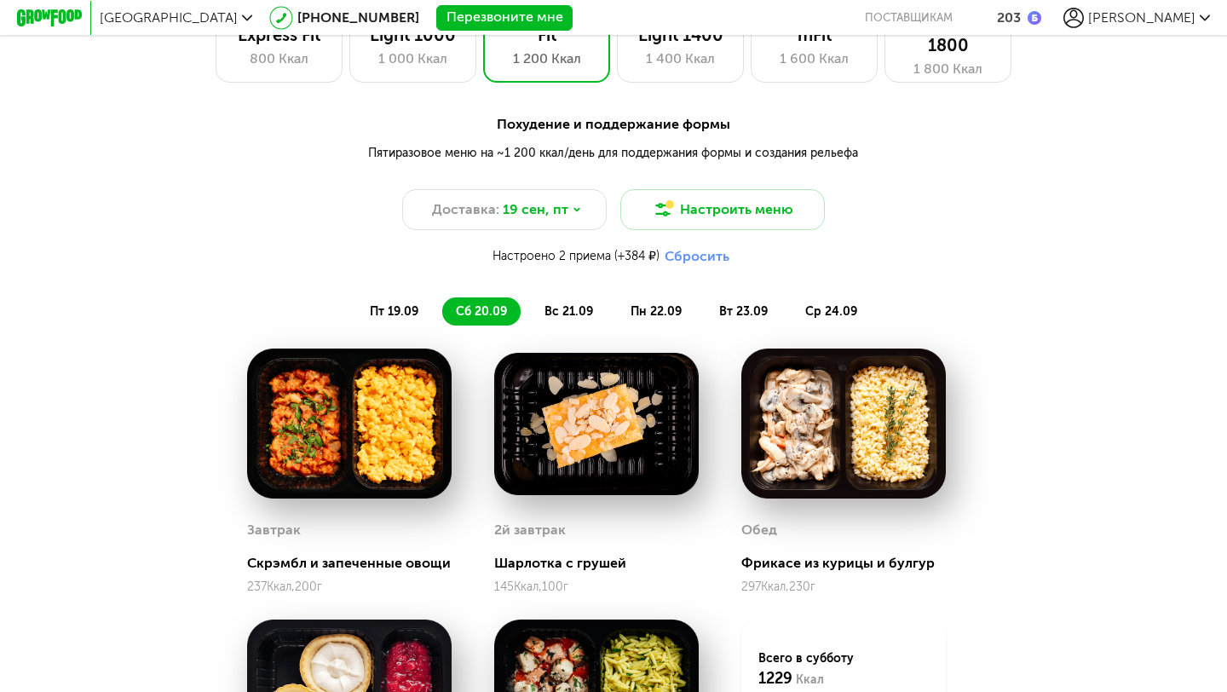
click at [710, 261] on button "Сбросить" at bounding box center [696, 256] width 75 height 18
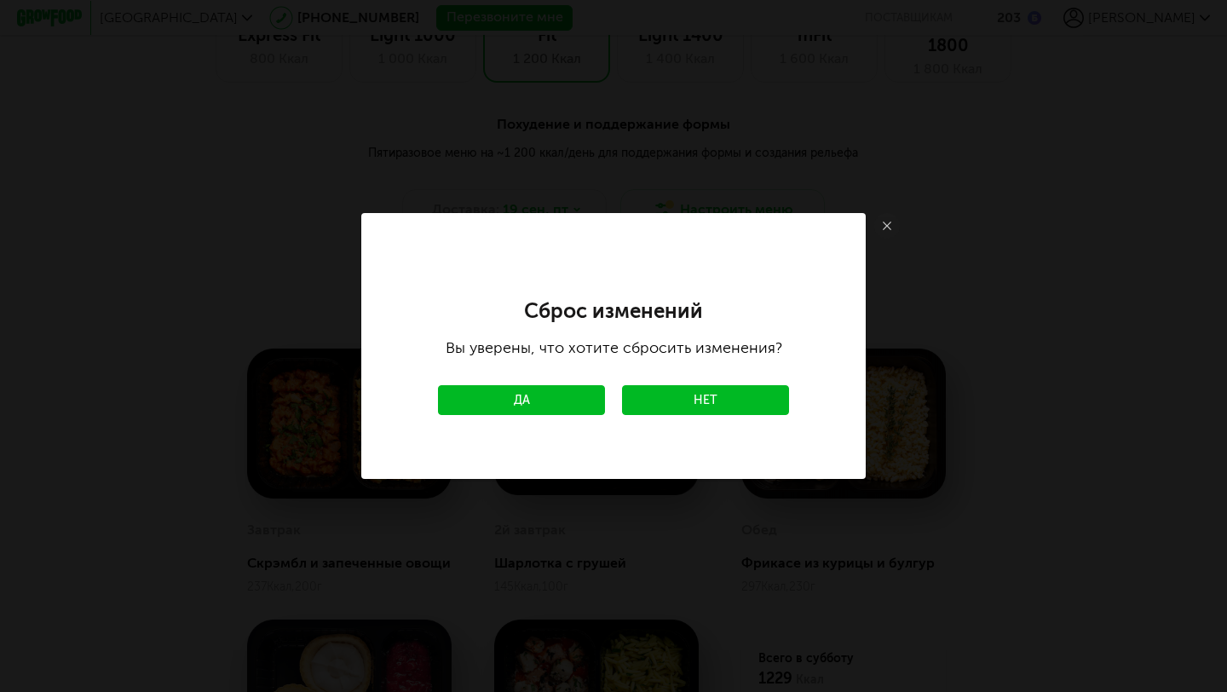
click at [557, 397] on link "Да" at bounding box center [521, 400] width 167 height 30
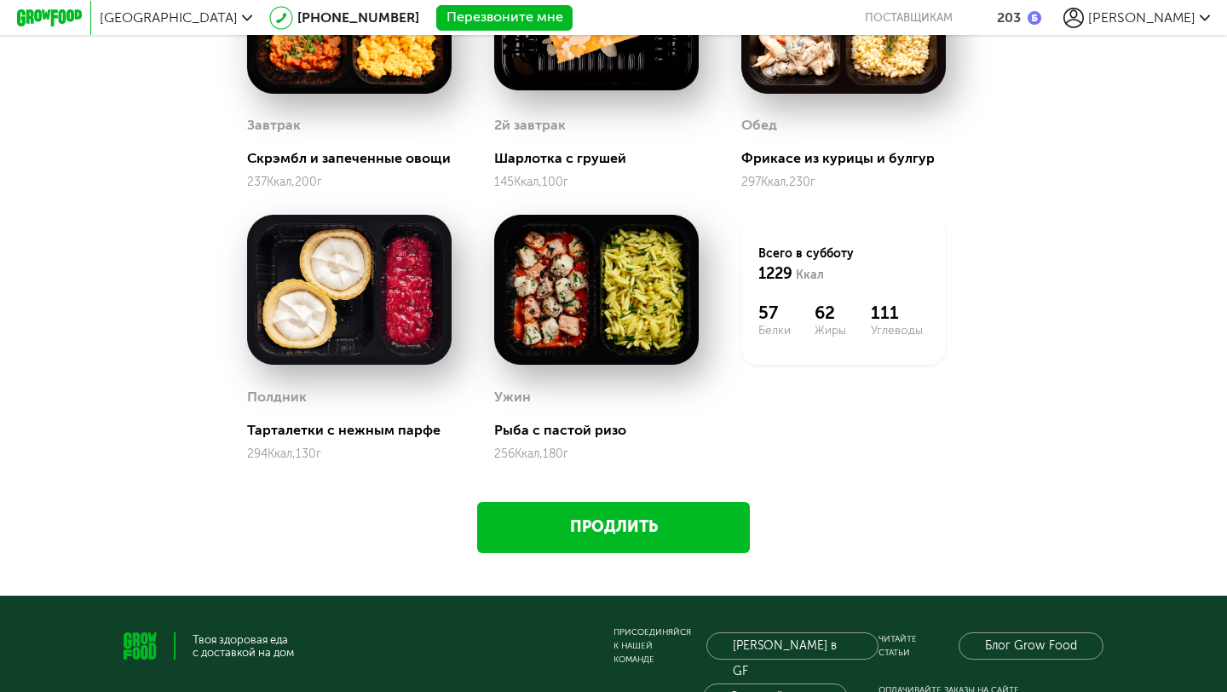
scroll to position [1618, 0]
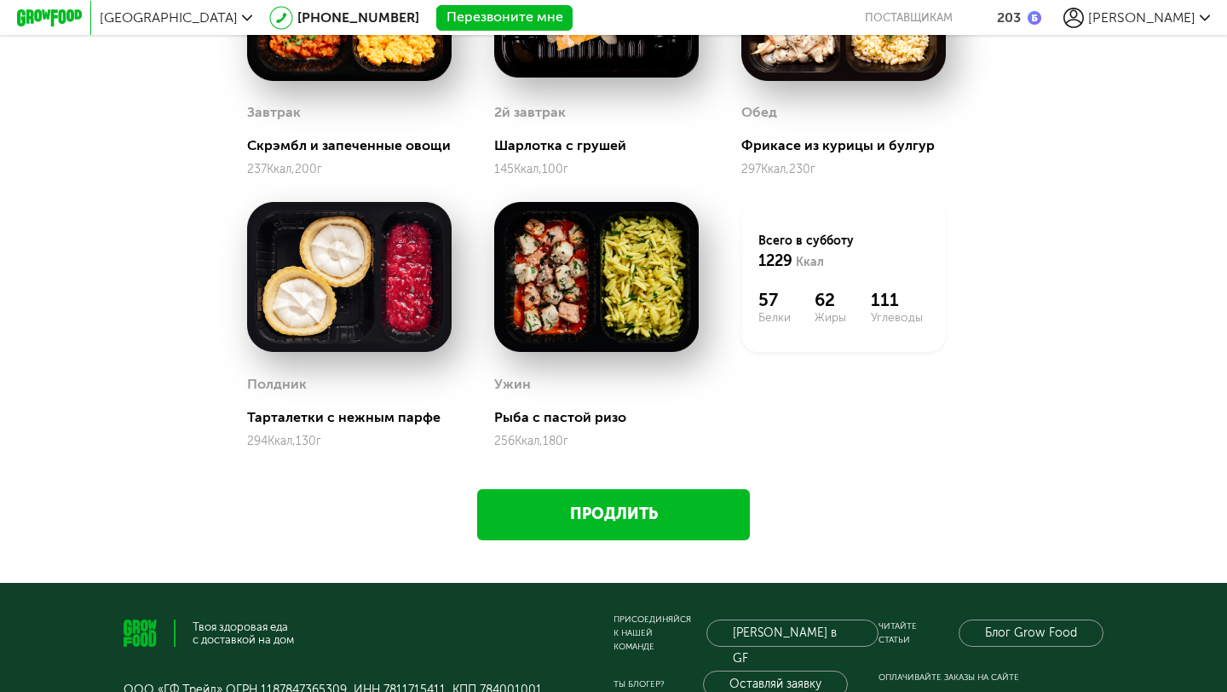
click at [687, 523] on link "Продлить" at bounding box center [613, 514] width 273 height 51
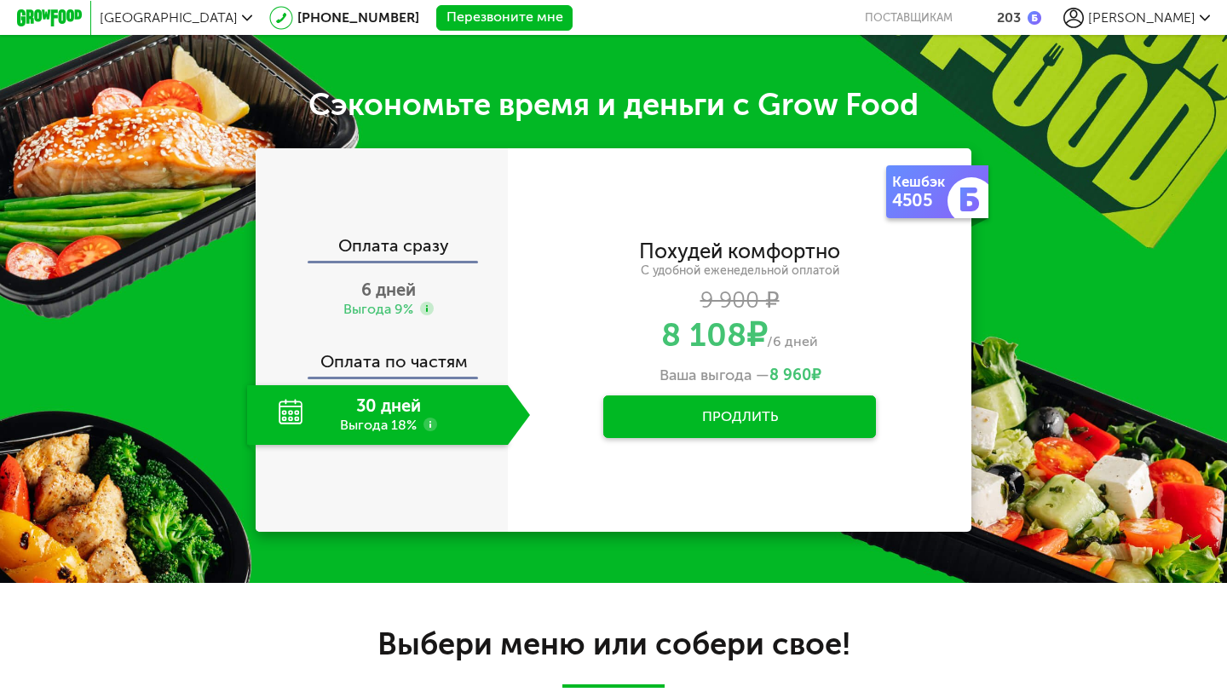
scroll to position [518, 0]
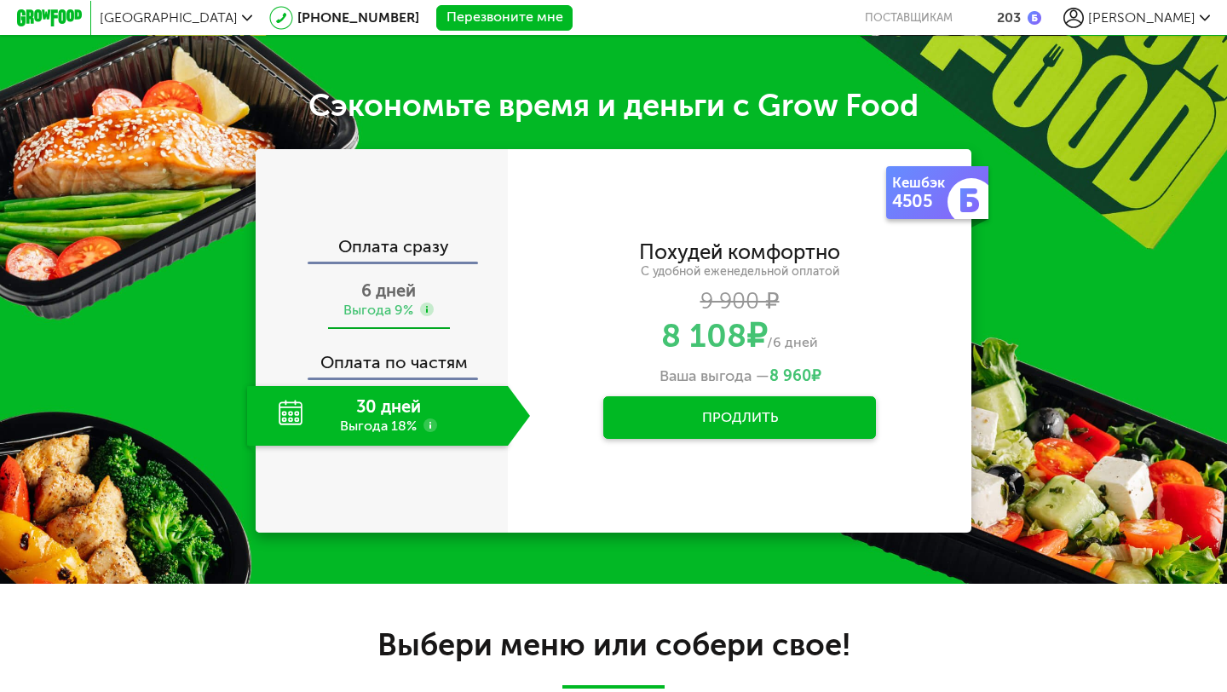
click at [411, 293] on span "6 дней" at bounding box center [388, 290] width 55 height 20
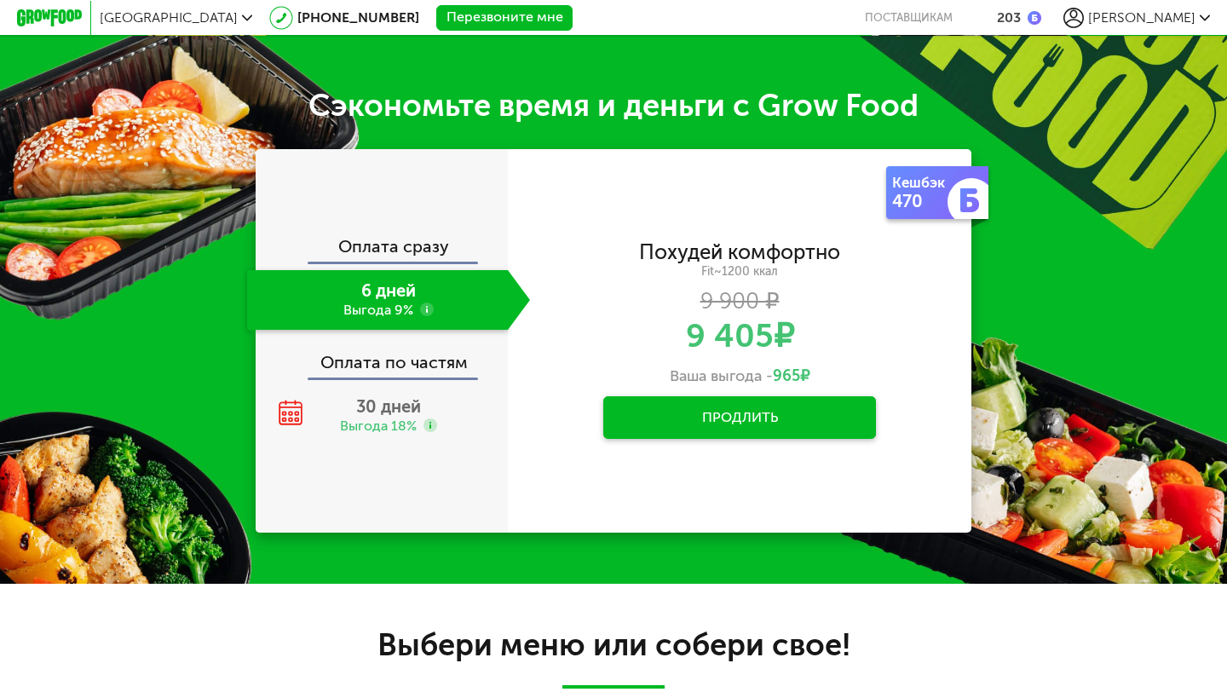
click at [757, 417] on button "Продлить" at bounding box center [739, 417] width 273 height 43
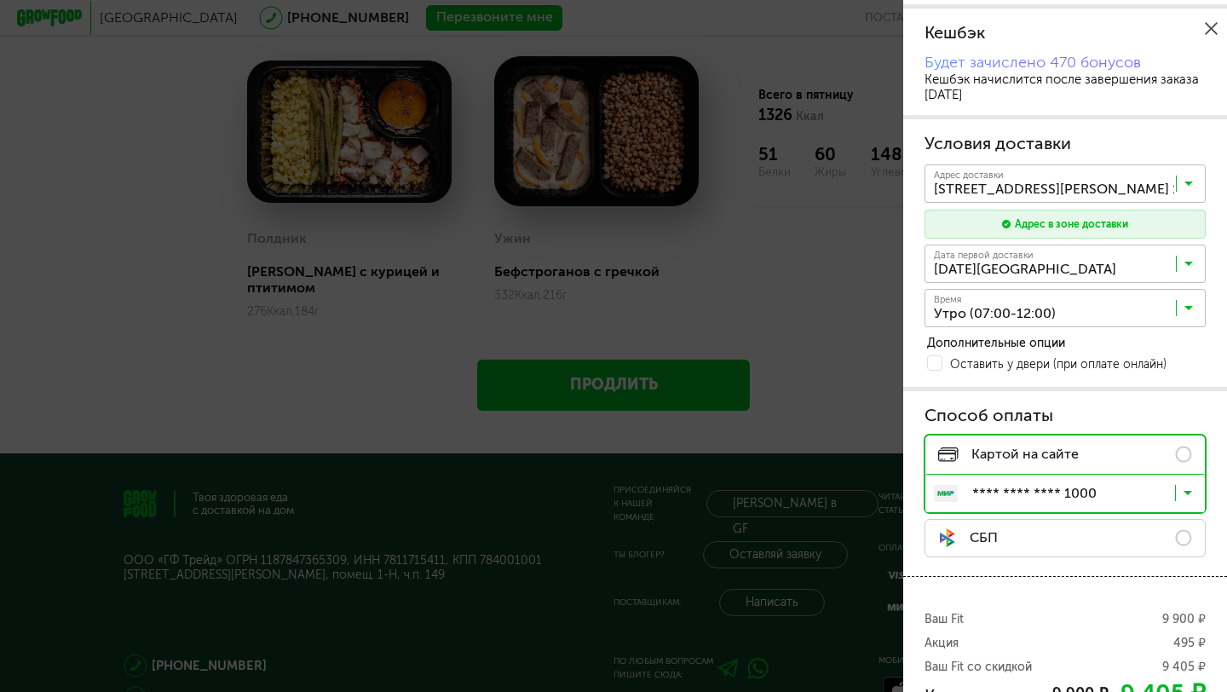
scroll to position [166, 0]
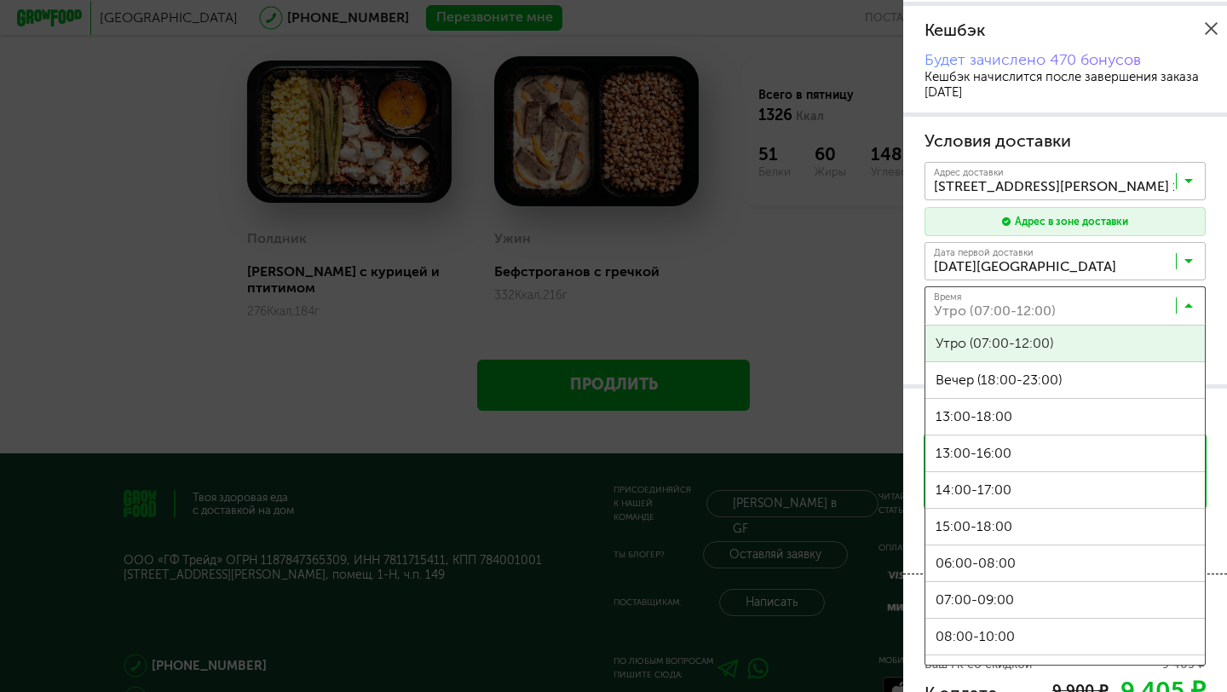
click at [1190, 302] on icon at bounding box center [1188, 309] width 9 height 17
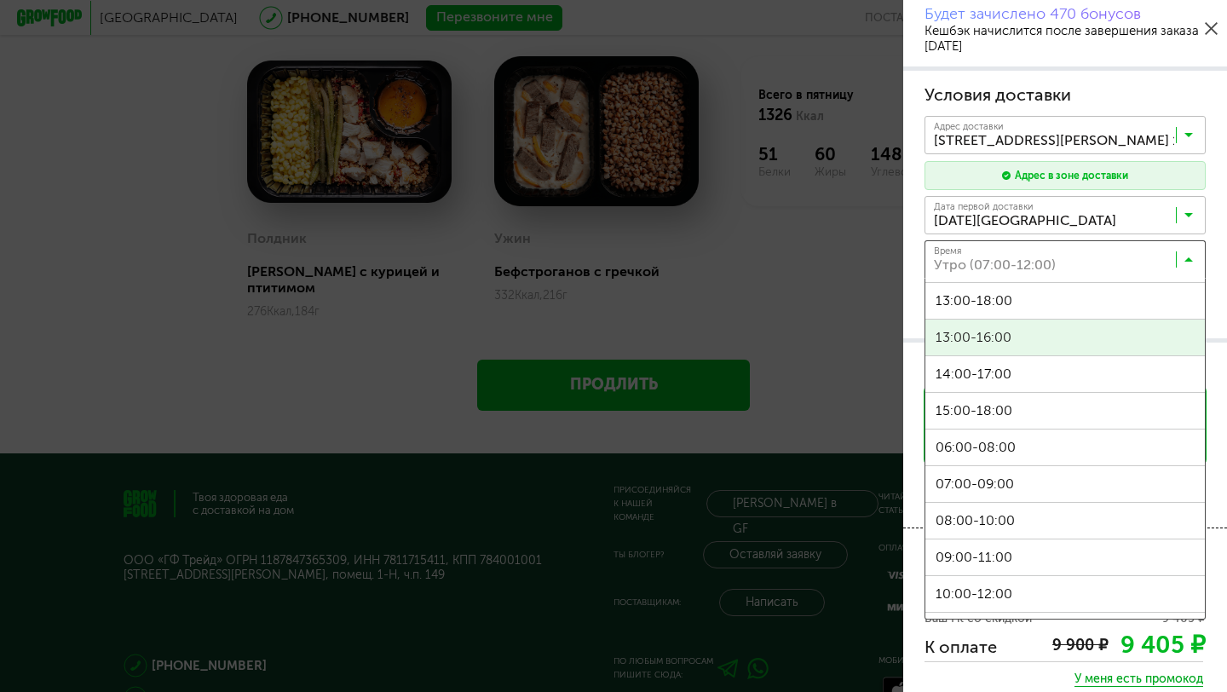
scroll to position [75, 0]
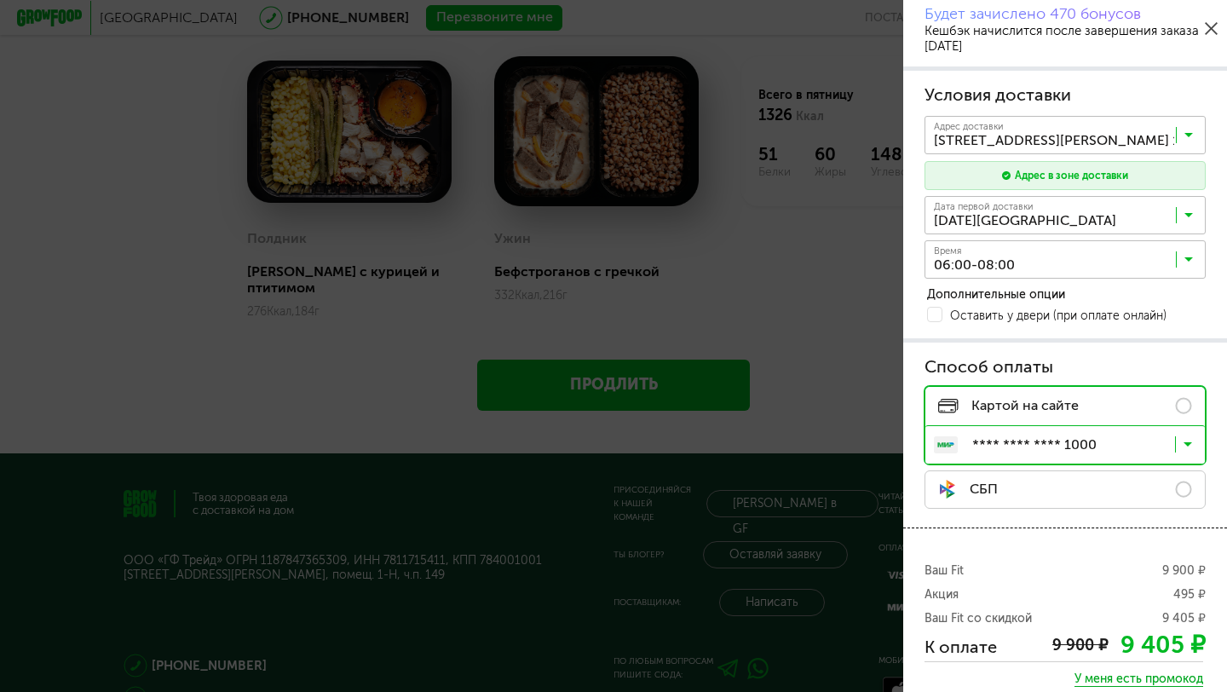
click at [1009, 437] on span "06:00-08:00" at bounding box center [1064, 442] width 279 height 36
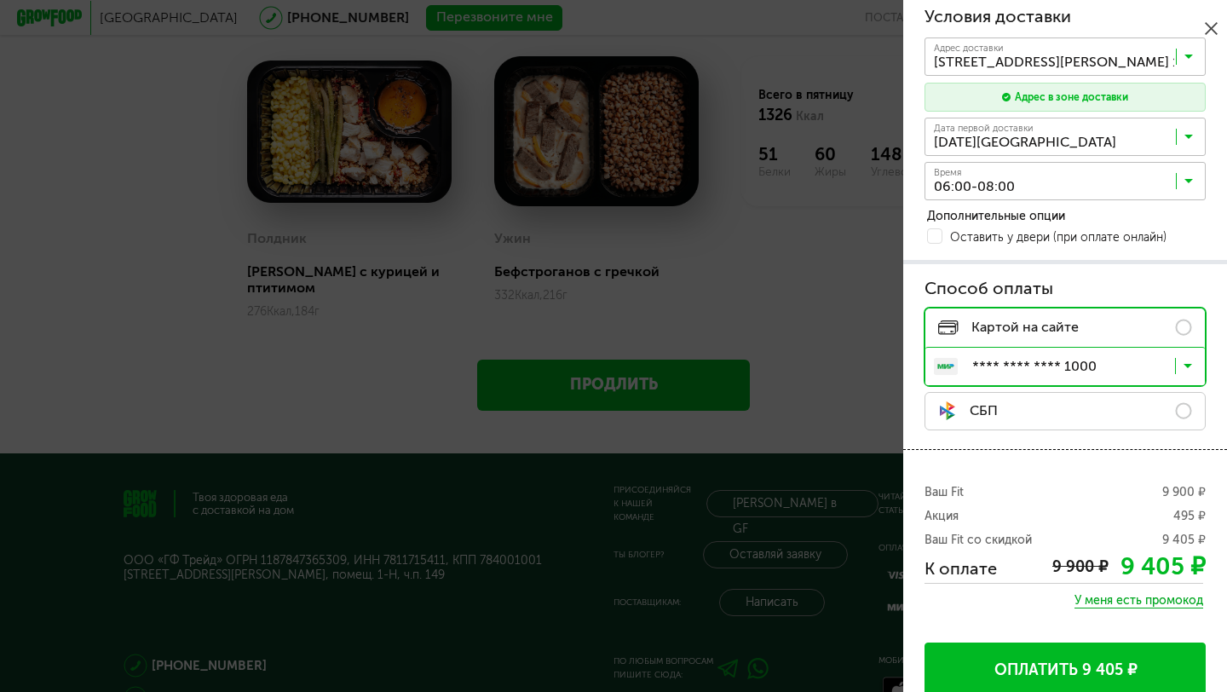
scroll to position [304, 0]
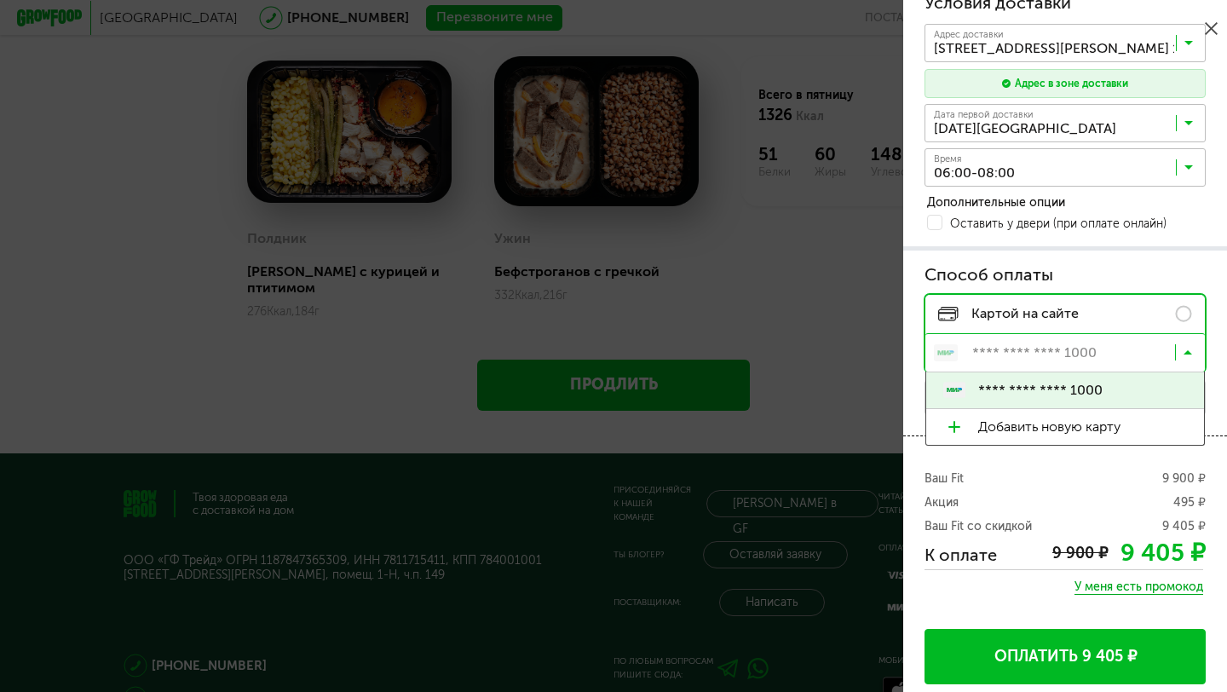
click at [1189, 348] on icon at bounding box center [1187, 356] width 9 height 17
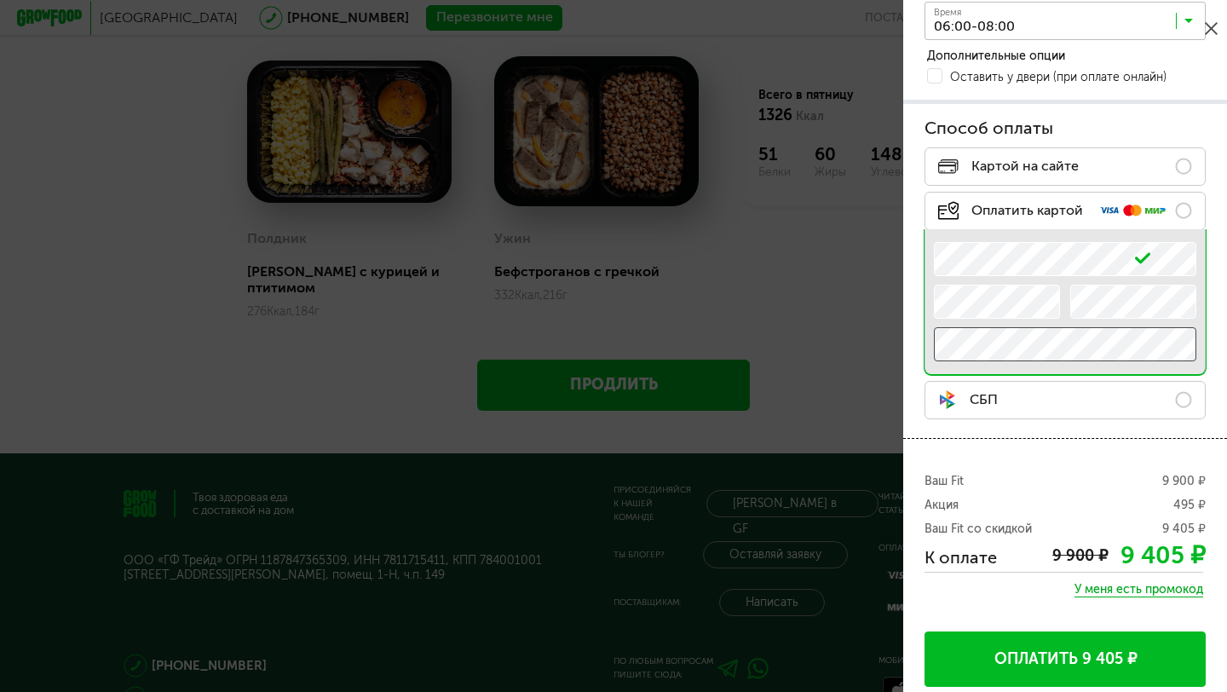
scroll to position [453, 0]
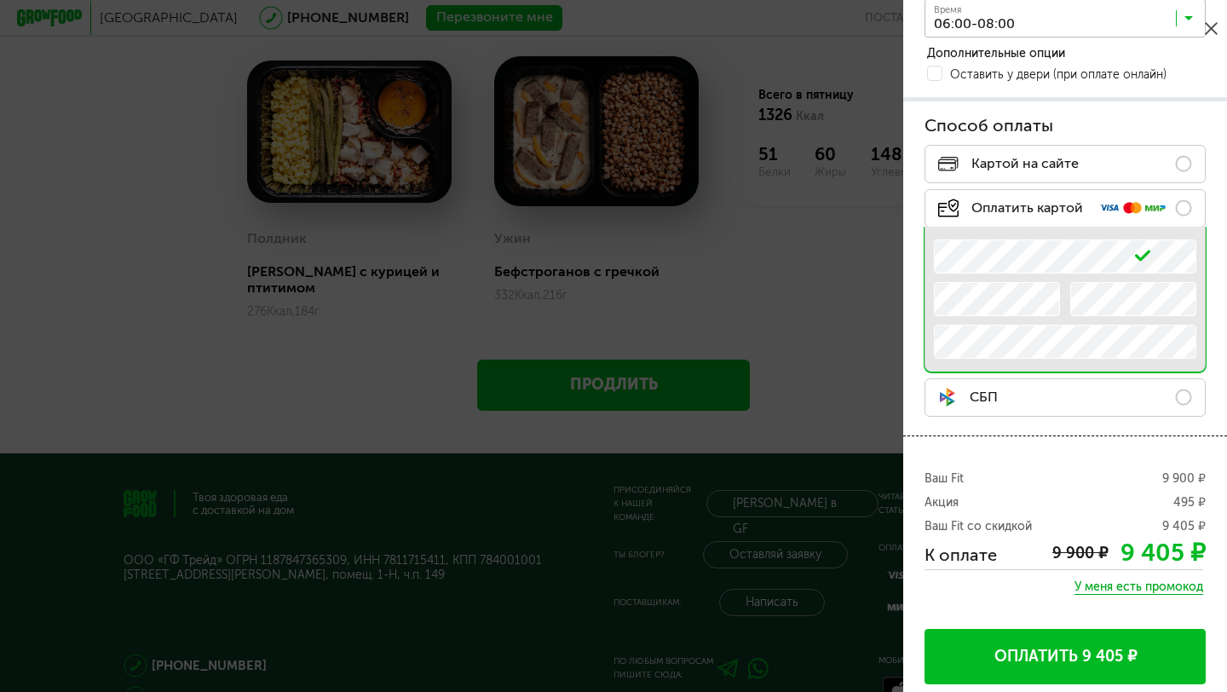
click at [1056, 649] on button "Оплатить 9 405 ₽" at bounding box center [1064, 656] width 281 height 55
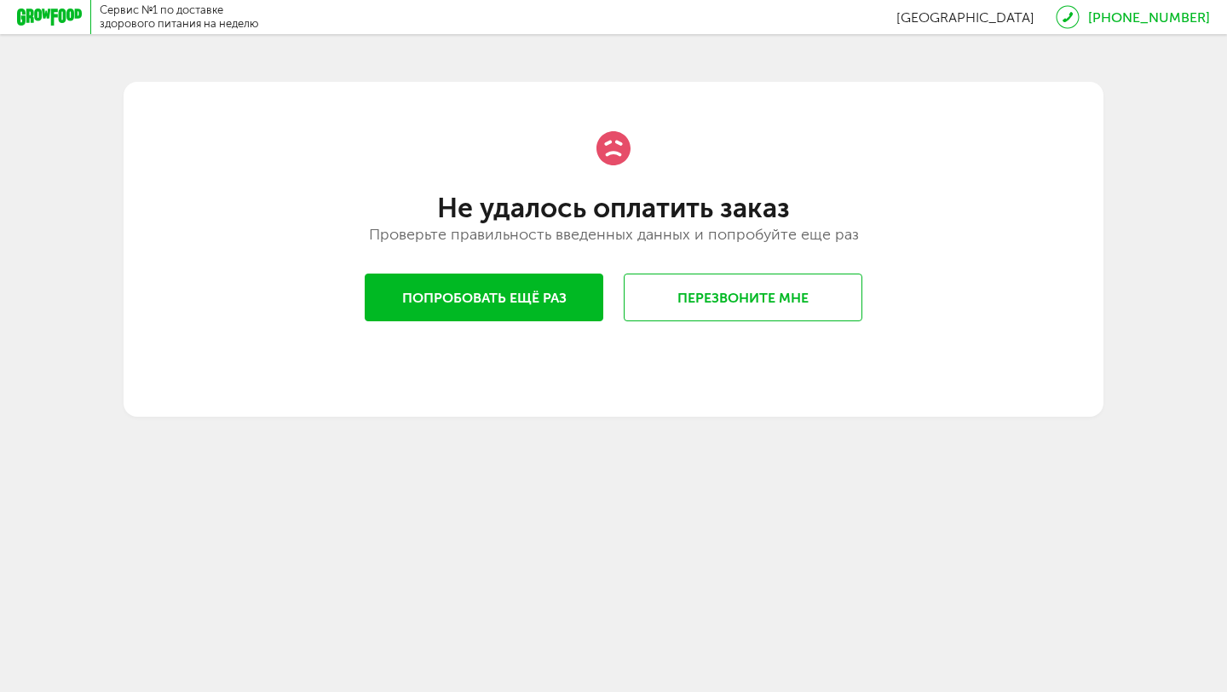
click at [575, 302] on button "Попробовать ещё раз" at bounding box center [484, 297] width 239 height 48
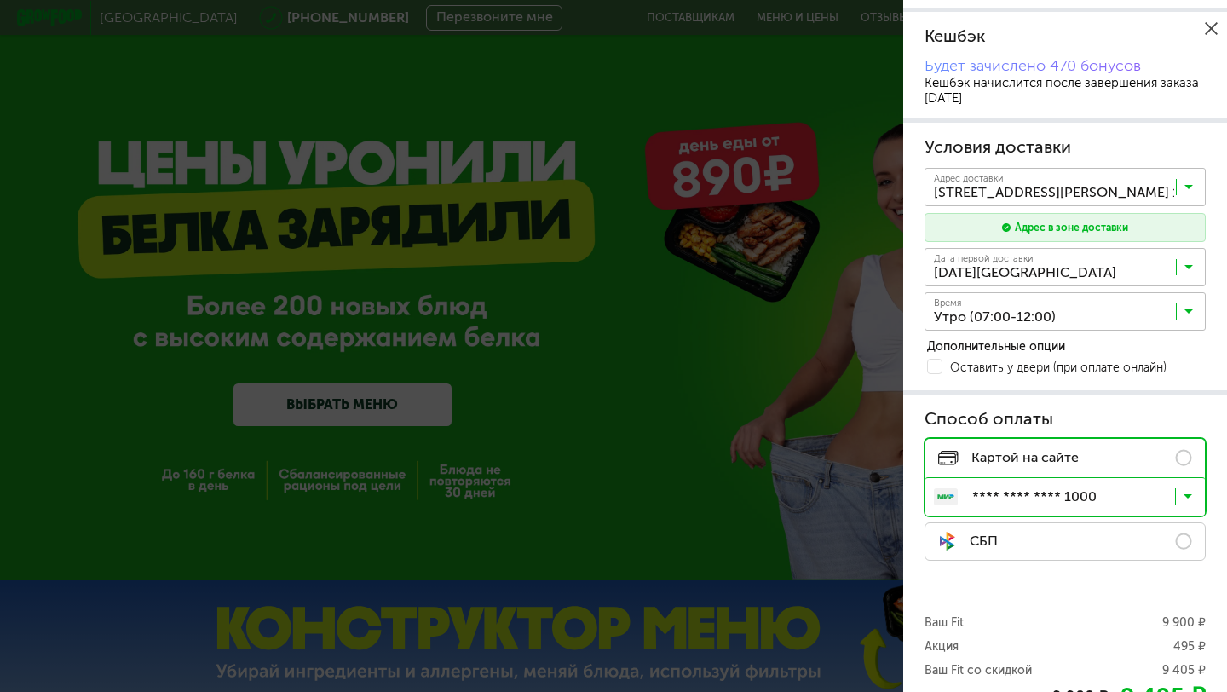
scroll to position [199, 0]
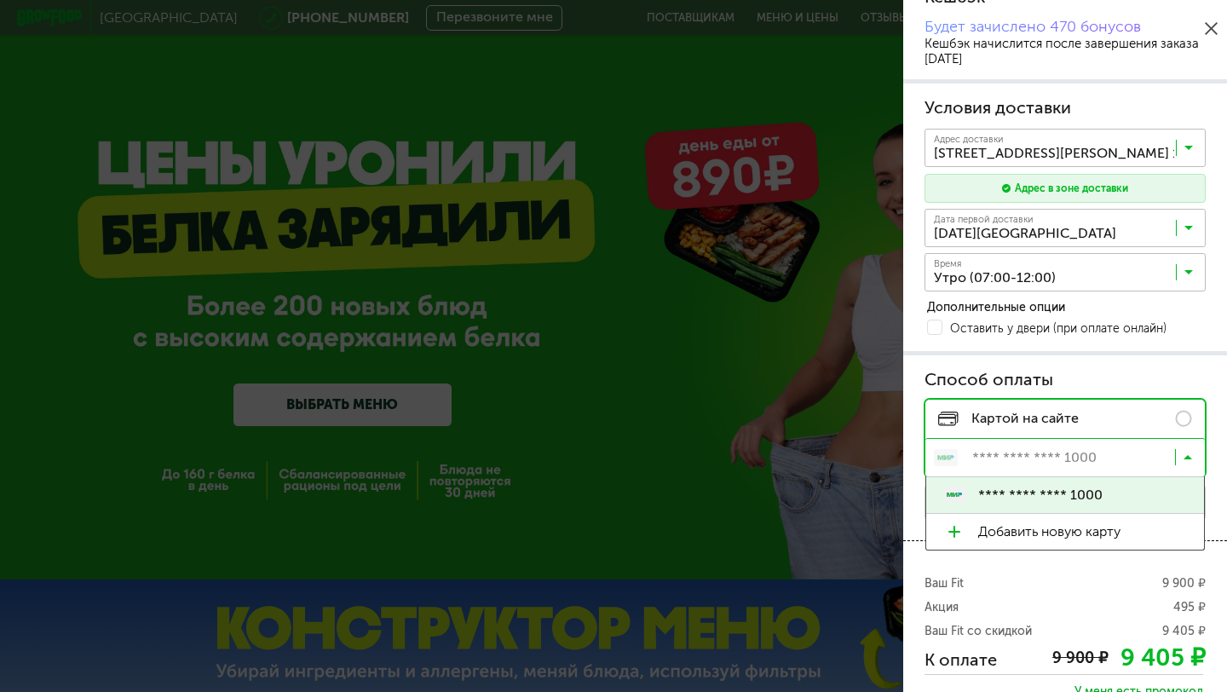
click at [1187, 452] on icon at bounding box center [1187, 460] width 9 height 17
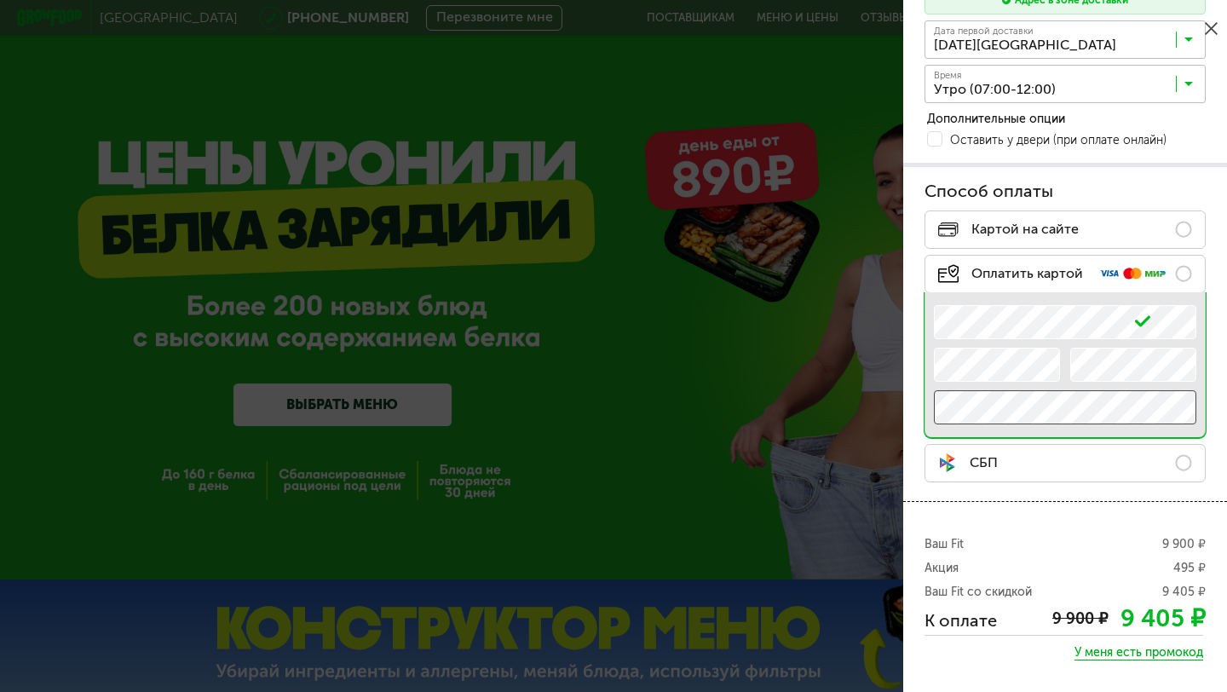
scroll to position [453, 0]
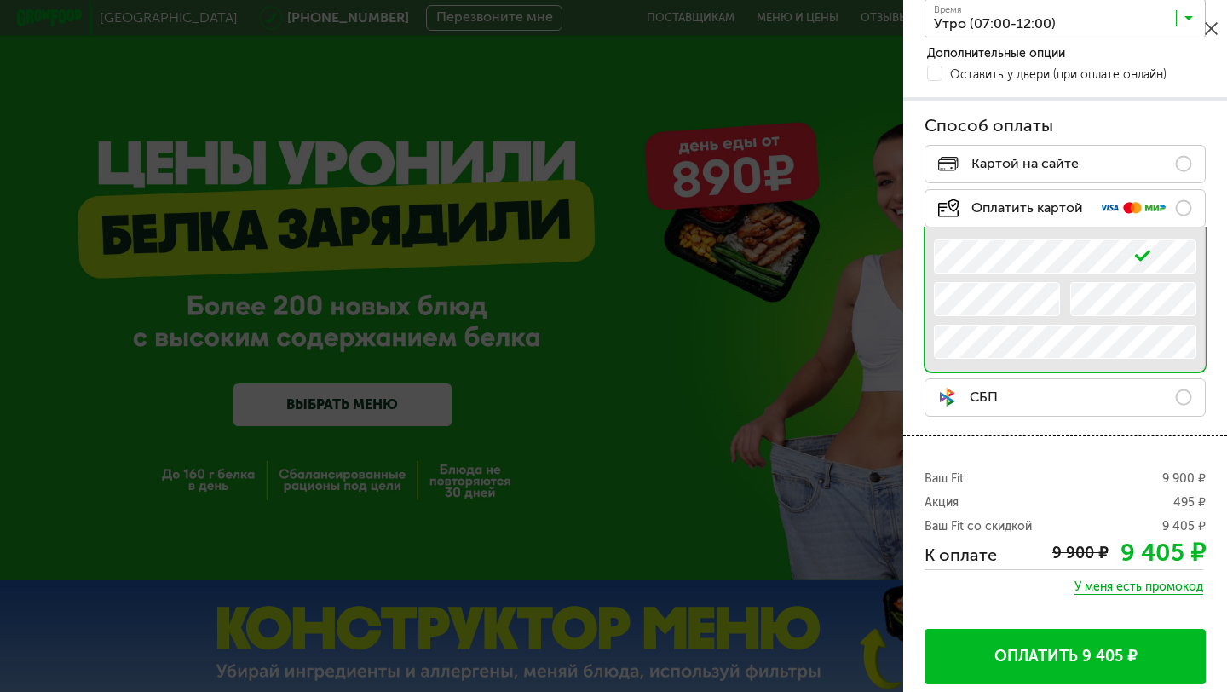
click at [1050, 655] on button "Оплатить 9 405 ₽" at bounding box center [1064, 656] width 281 height 55
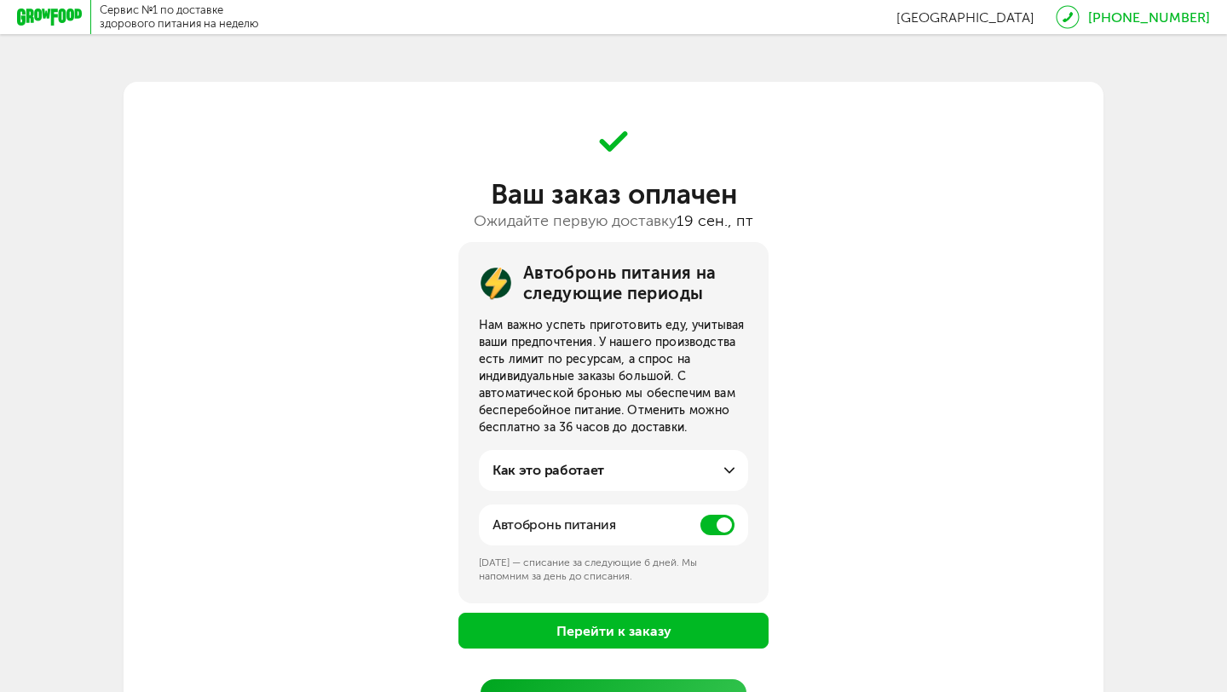
click at [713, 522] on span at bounding box center [717, 525] width 34 height 20
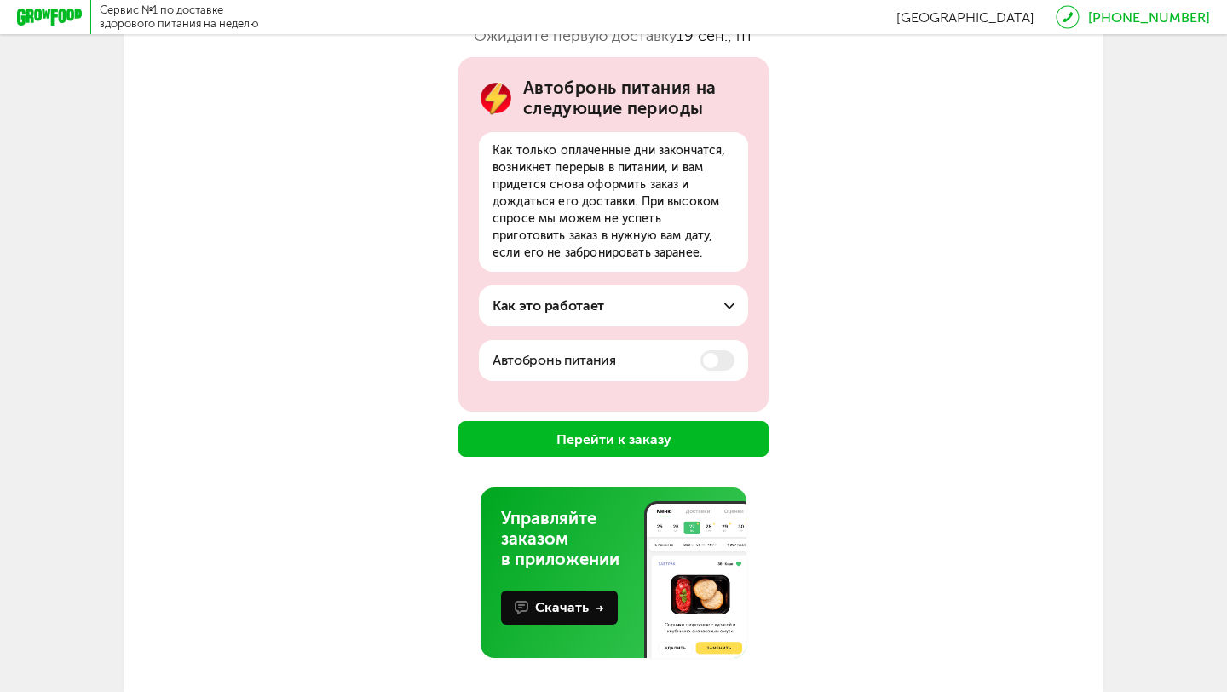
scroll to position [195, 0]
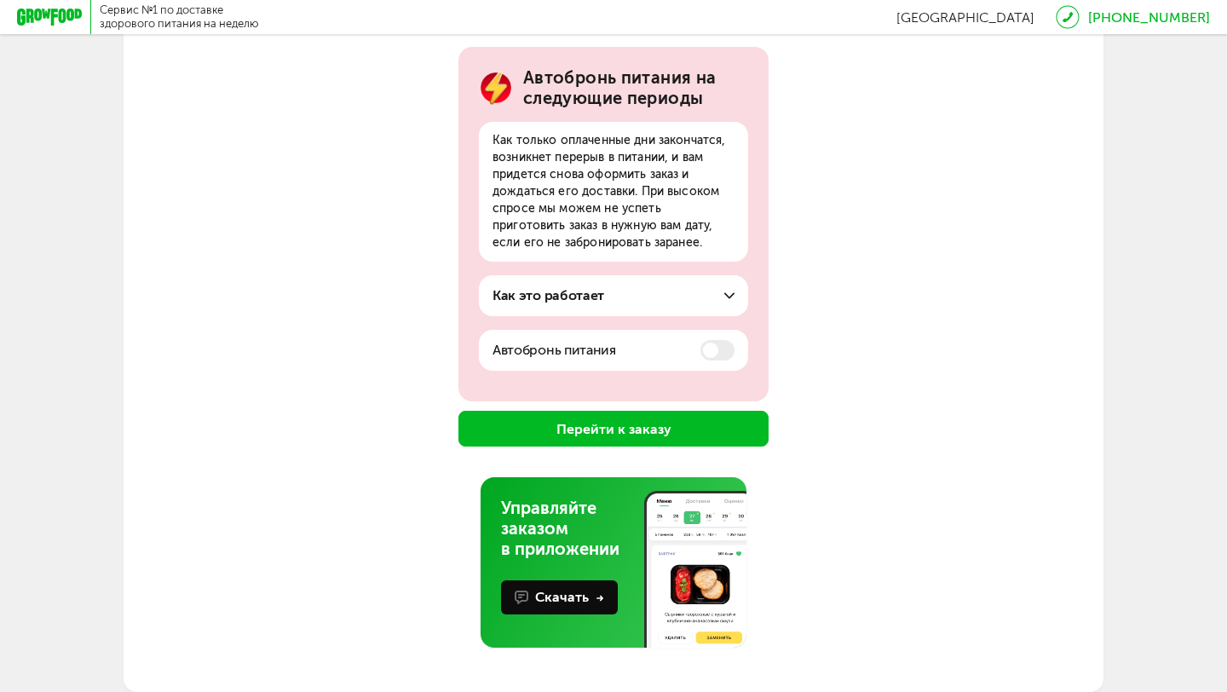
click at [680, 424] on button "Перейти к заказу" at bounding box center [613, 429] width 310 height 36
